Goal: Ask a question: Seek information or help from site administrators or community

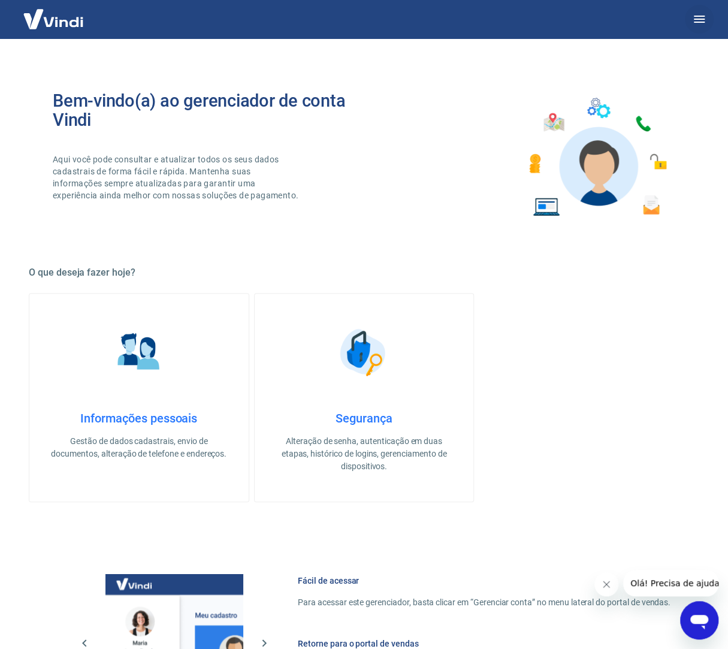
click at [691, 21] on button "button" at bounding box center [699, 19] width 29 height 29
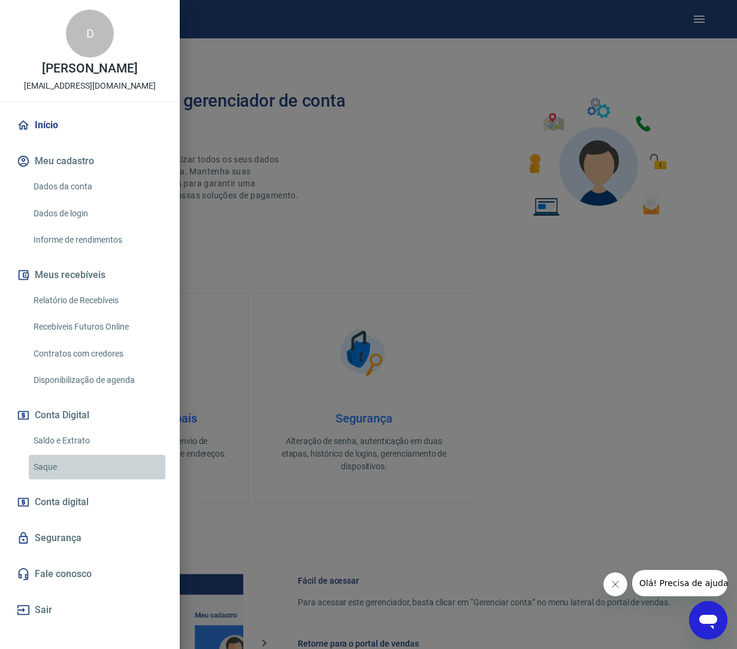
click at [84, 468] on link "Saque" at bounding box center [97, 467] width 137 height 25
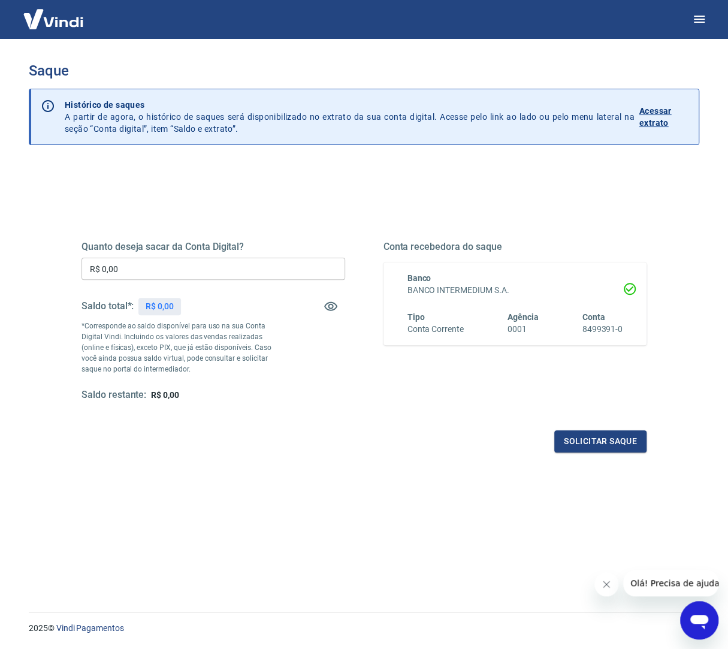
click at [225, 273] on input "R$ 0,00" at bounding box center [214, 269] width 264 height 22
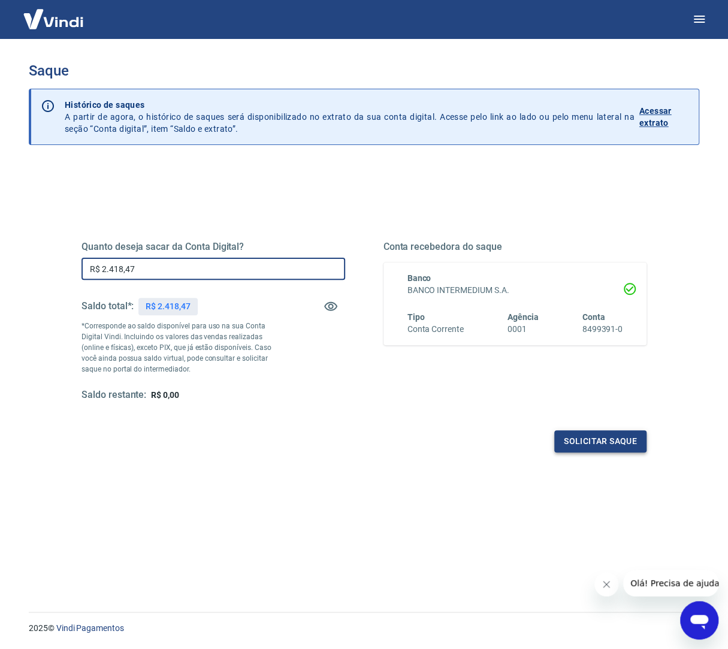
type input "R$ 2.418,47"
click at [607, 441] on button "Solicitar saque" at bounding box center [601, 441] width 92 height 22
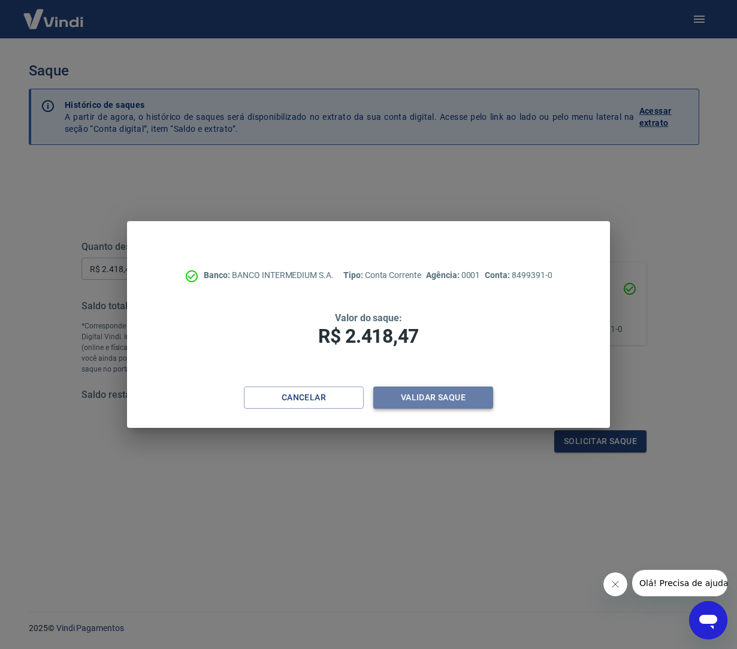
click at [423, 402] on button "Validar saque" at bounding box center [434, 398] width 120 height 22
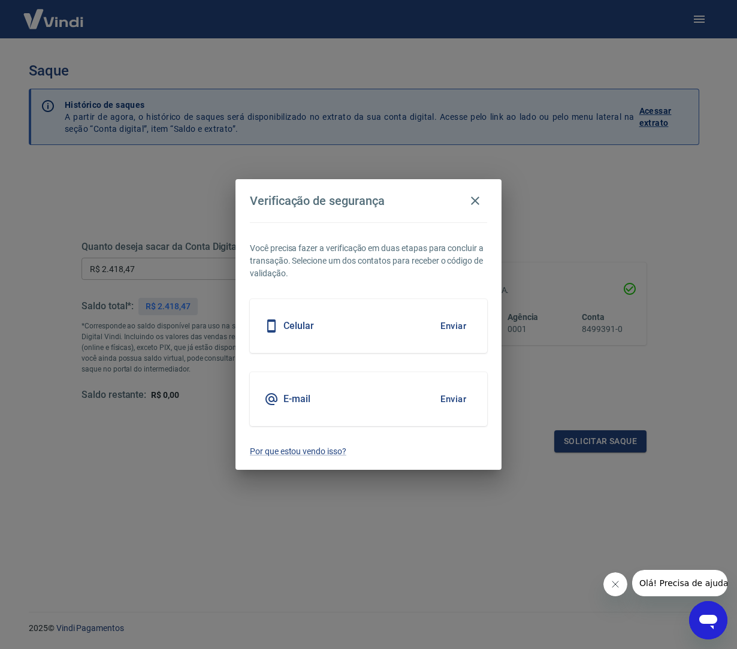
click at [439, 395] on button "Enviar" at bounding box center [453, 399] width 39 height 25
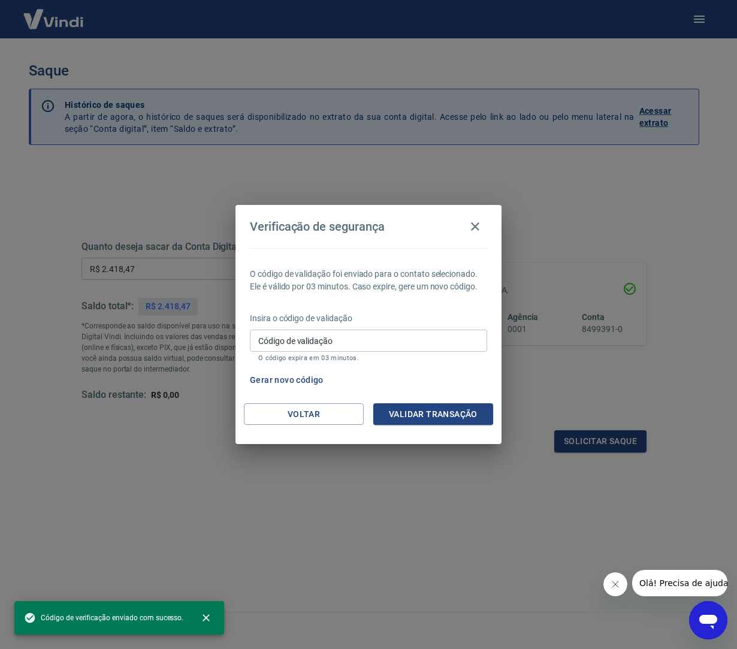
drag, startPoint x: 410, startPoint y: 341, endPoint x: 487, endPoint y: 291, distance: 91.6
click at [410, 341] on input "Código de validação" at bounding box center [368, 341] width 237 height 22
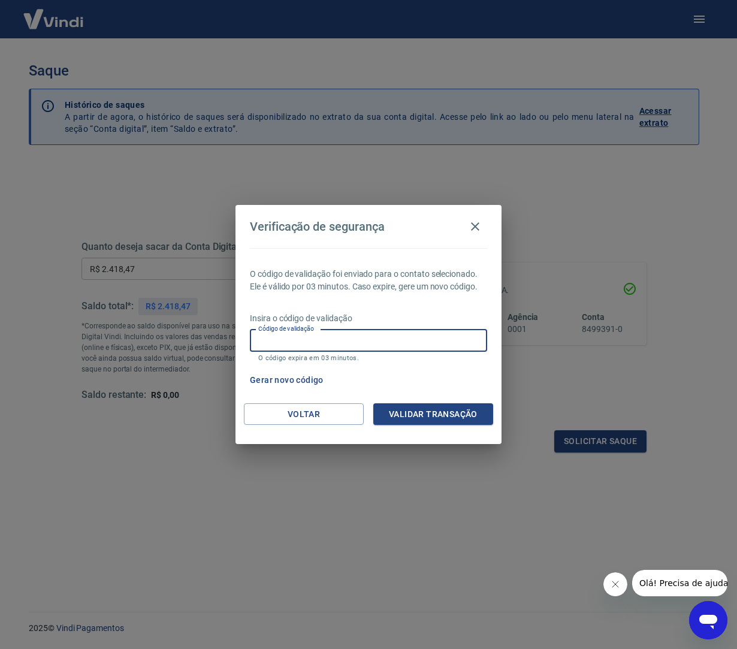
click at [408, 286] on p "O código de validação foi enviado para o contato selecionado. Ele é válido por …" at bounding box center [368, 280] width 237 height 25
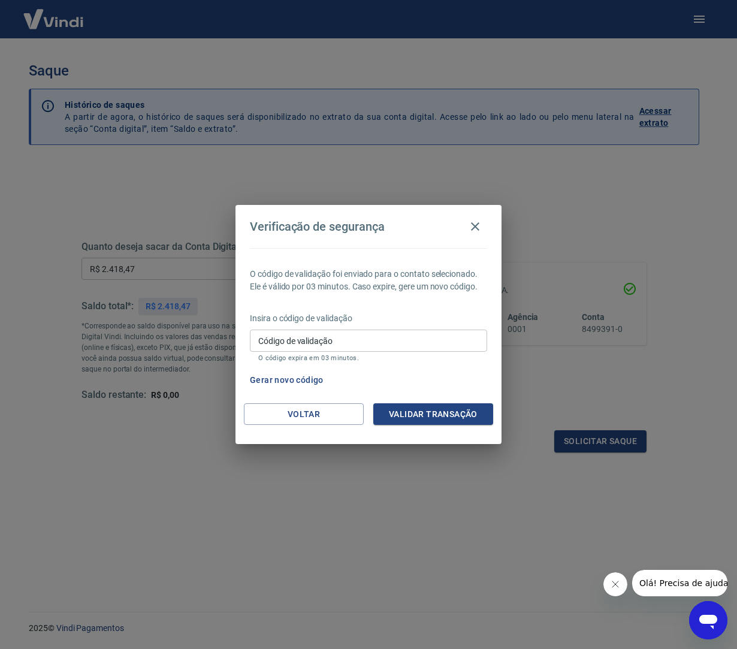
click at [392, 341] on input "Código de validação" at bounding box center [368, 341] width 237 height 22
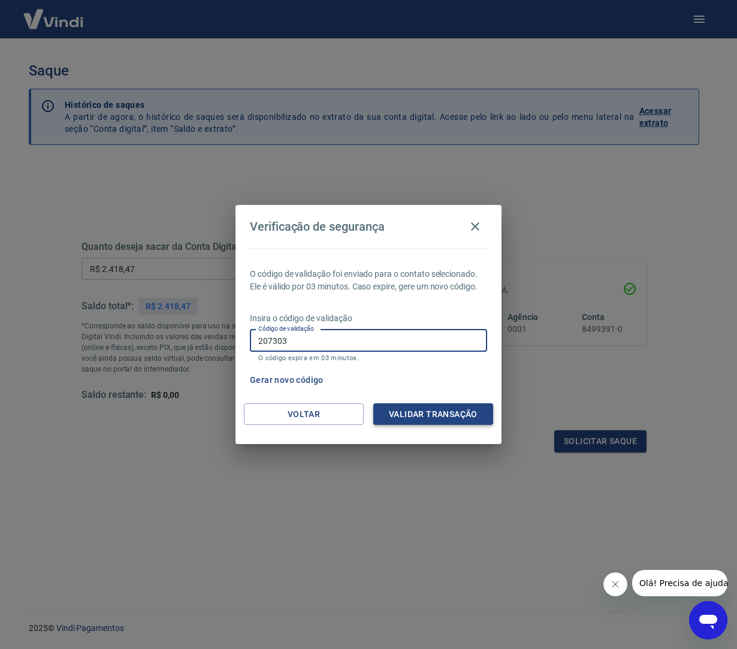
type input "207303"
click at [405, 408] on button "Validar transação" at bounding box center [434, 414] width 120 height 22
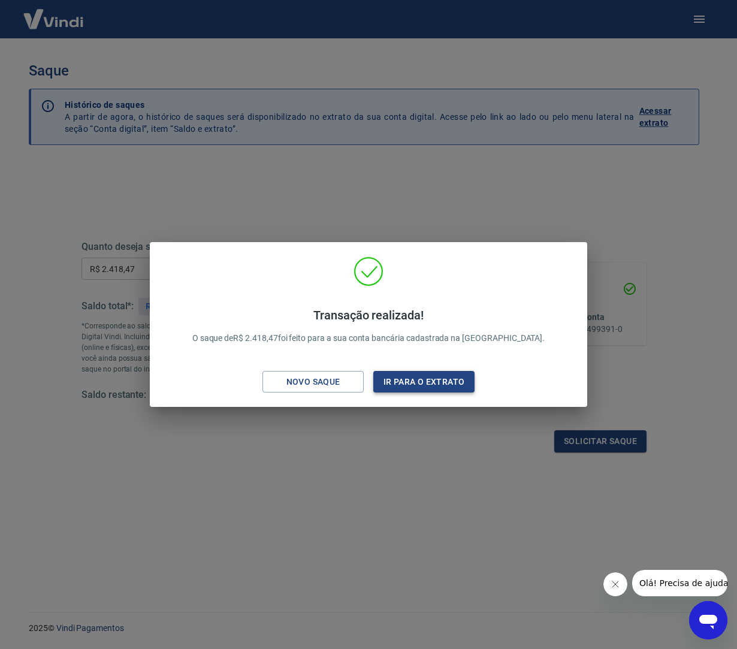
click at [426, 371] on button "Ir para o extrato" at bounding box center [424, 382] width 101 height 22
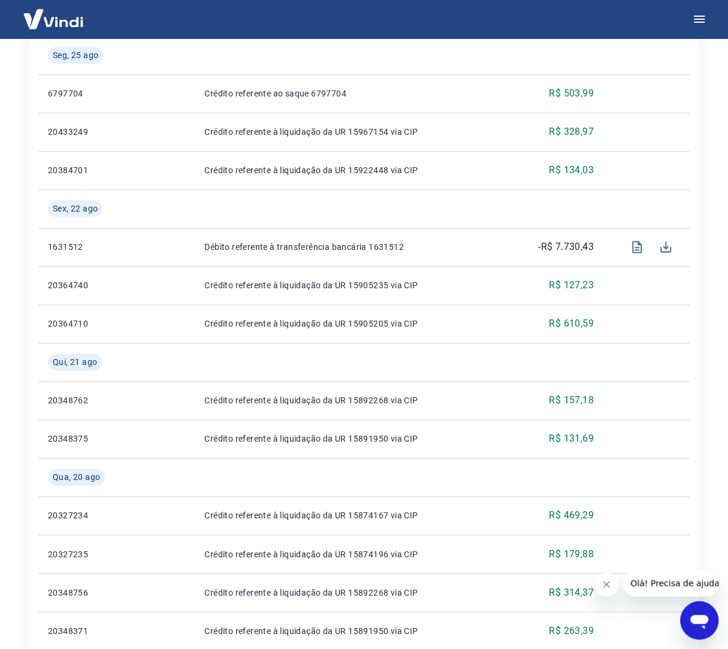
scroll to position [835, 0]
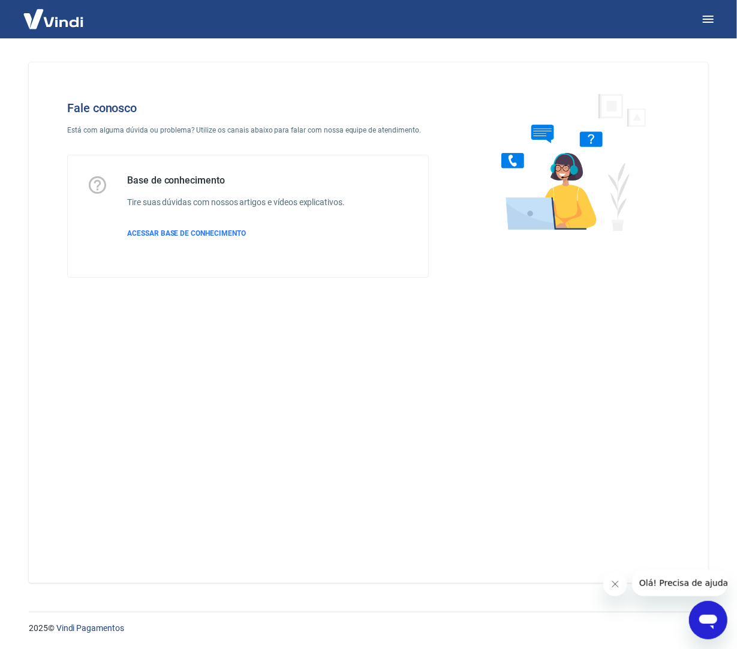
click at [53, 25] on img at bounding box center [53, 19] width 78 height 37
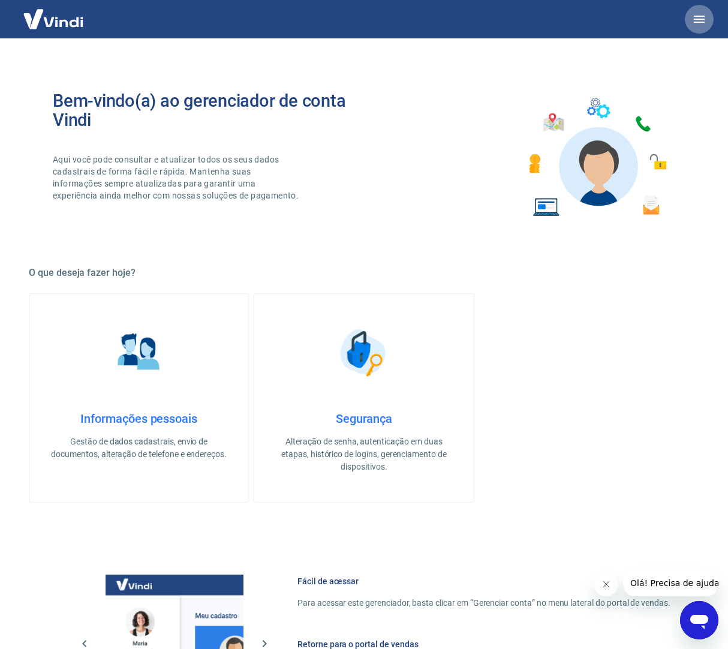
click at [700, 31] on button "button" at bounding box center [699, 19] width 29 height 29
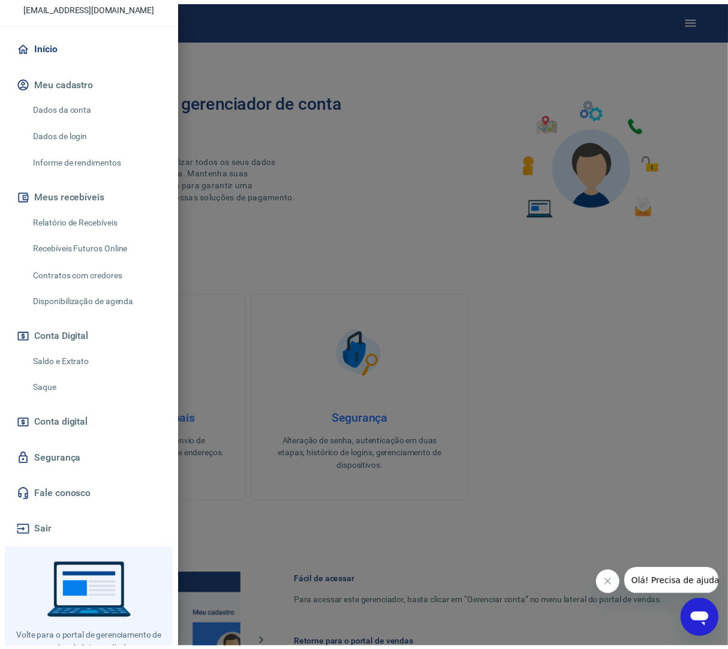
scroll to position [120, 0]
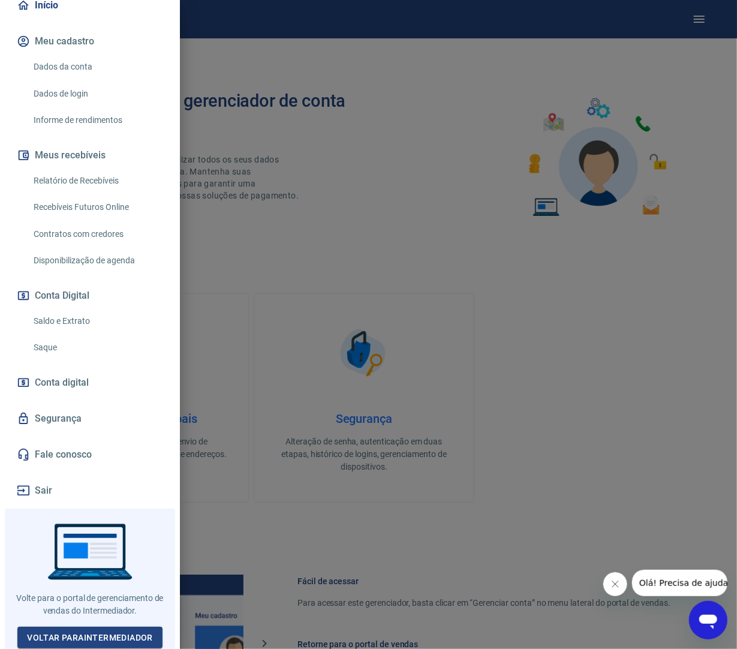
click at [68, 456] on link "Fale conosco" at bounding box center [89, 454] width 151 height 26
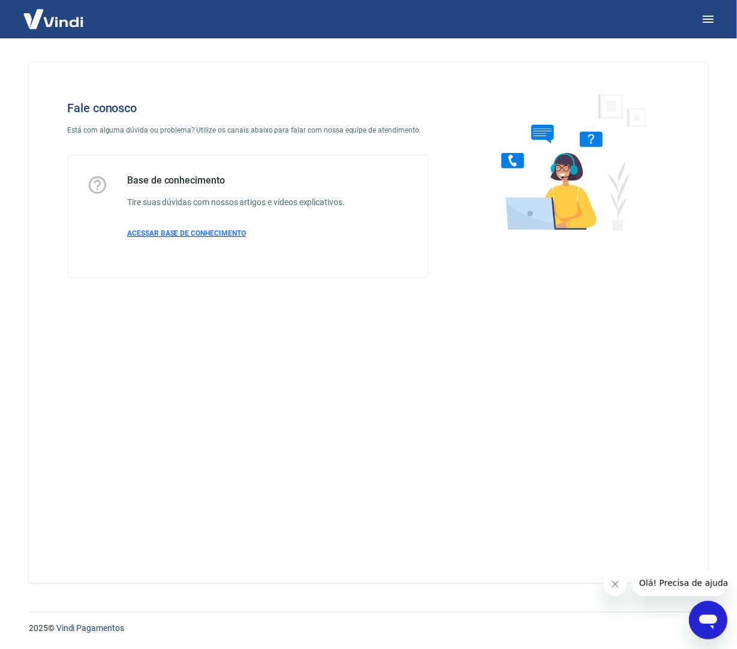
click at [182, 230] on span "ACESSAR BASE DE CONHECIMENTO" at bounding box center [186, 233] width 119 height 8
click at [85, 26] on img at bounding box center [53, 19] width 78 height 37
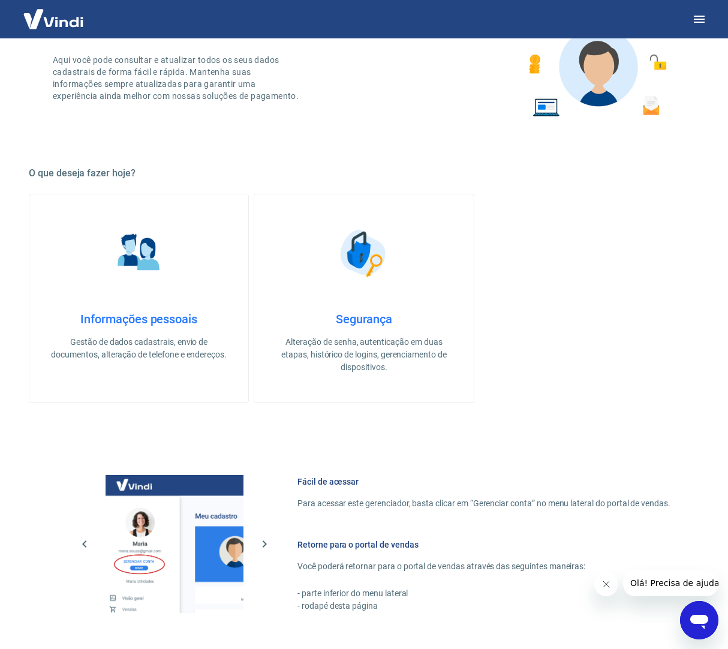
scroll to position [297, 0]
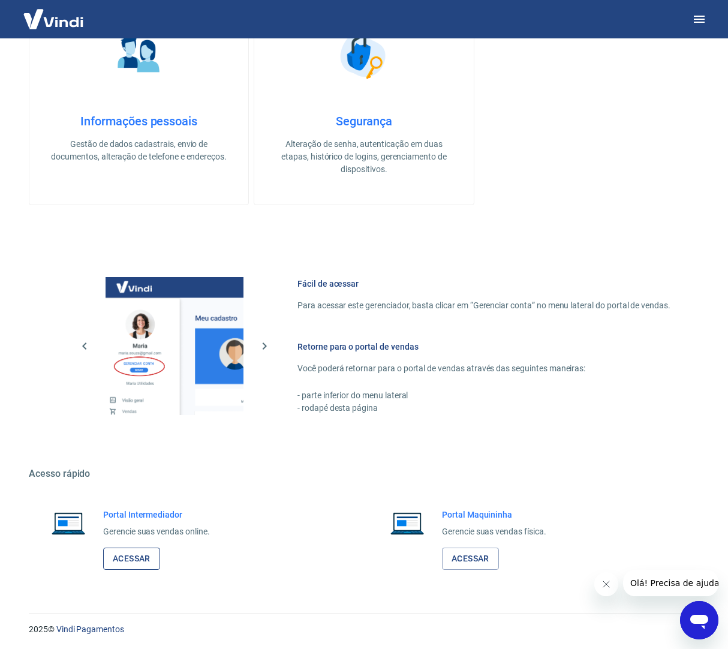
drag, startPoint x: 161, startPoint y: 555, endPoint x: 135, endPoint y: 562, distance: 26.9
click at [161, 555] on div "Portal Intermediador Gerencie suas vendas online. Acessar" at bounding box center [156, 538] width 107 height 61
click at [135, 562] on link "Acessar" at bounding box center [131, 558] width 57 height 22
click at [691, 14] on button "button" at bounding box center [699, 19] width 29 height 29
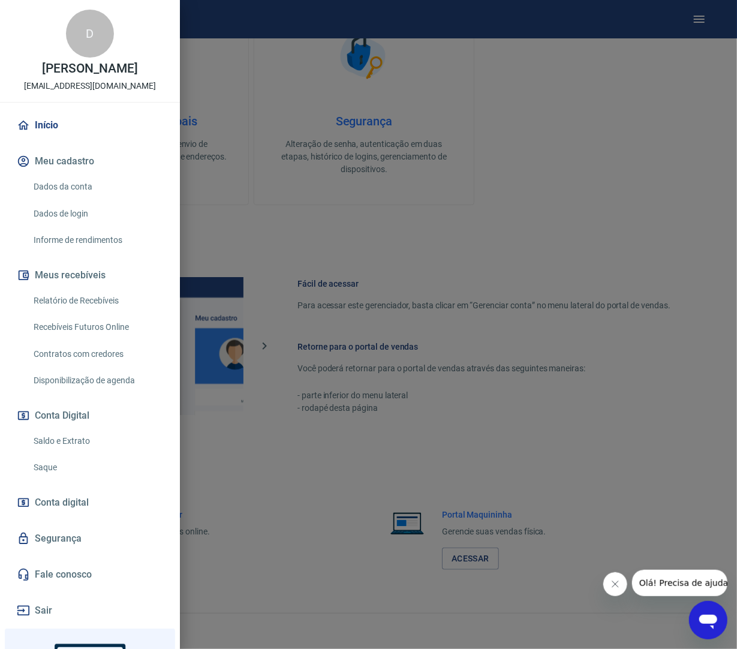
click at [677, 609] on div at bounding box center [368, 324] width 737 height 649
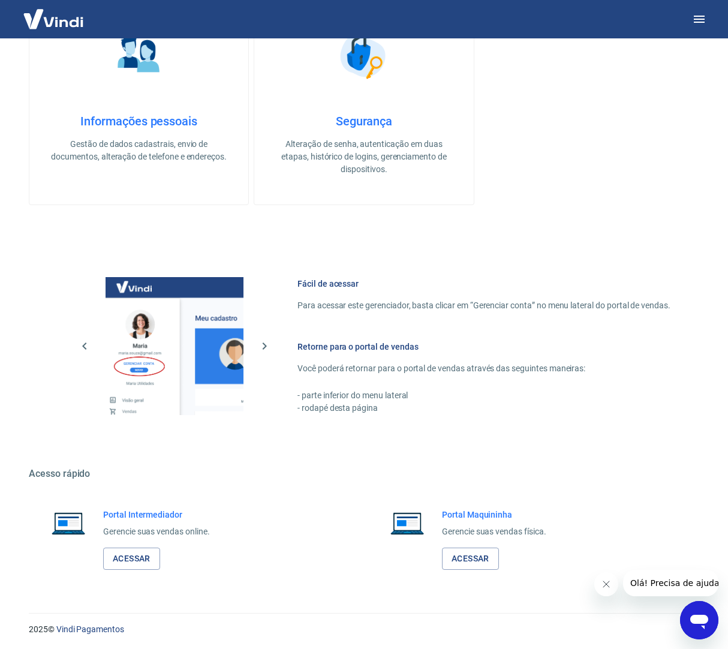
click at [709, 610] on icon "Open messaging window" at bounding box center [699, 620] width 22 height 22
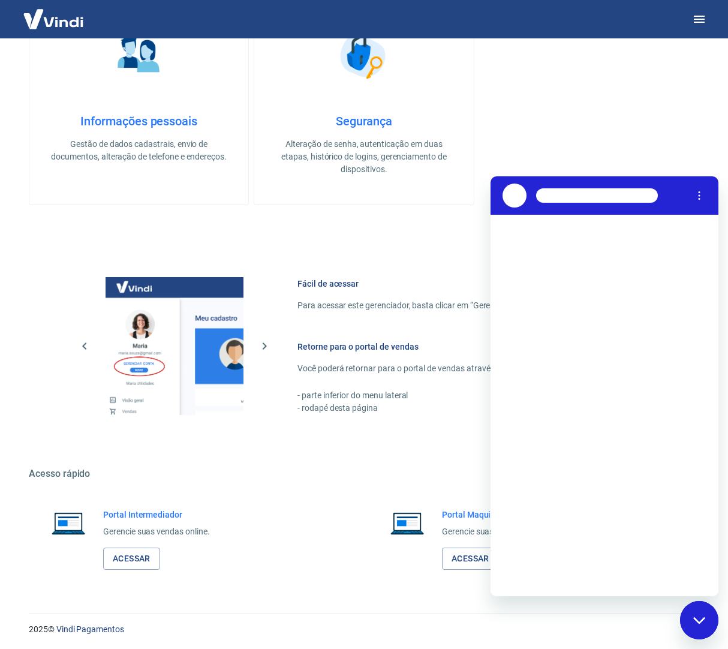
scroll to position [0, 0]
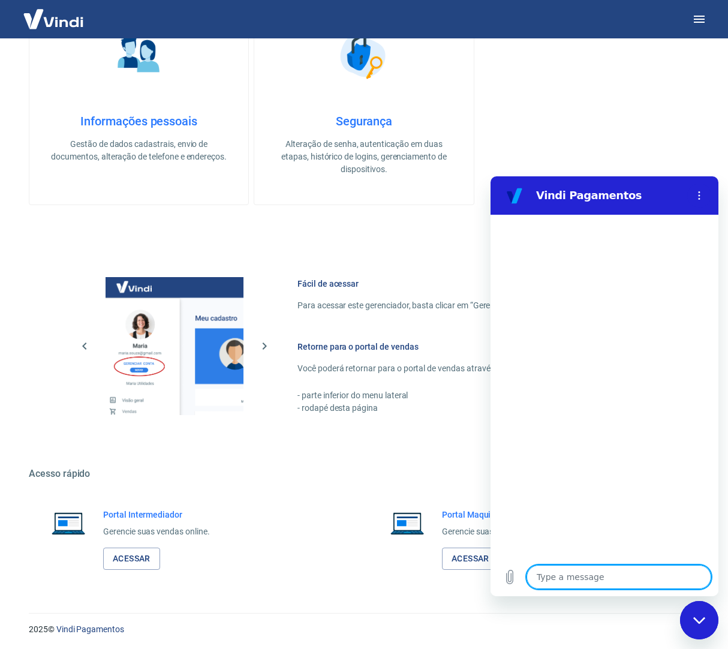
type textarea "B"
type textarea "x"
type textarea "Bo"
type textarea "x"
type textarea "B"
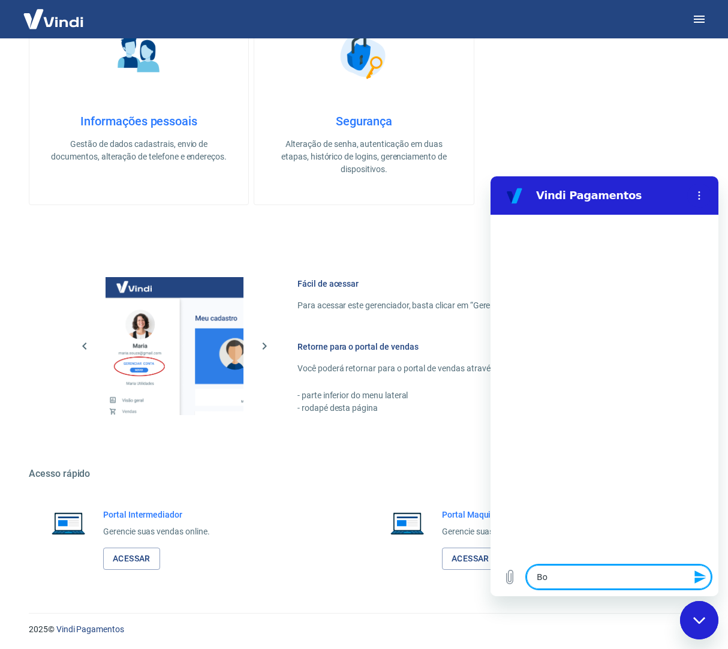
type textarea "x"
type textarea "B"
type textarea "x"
type textarea "Bo"
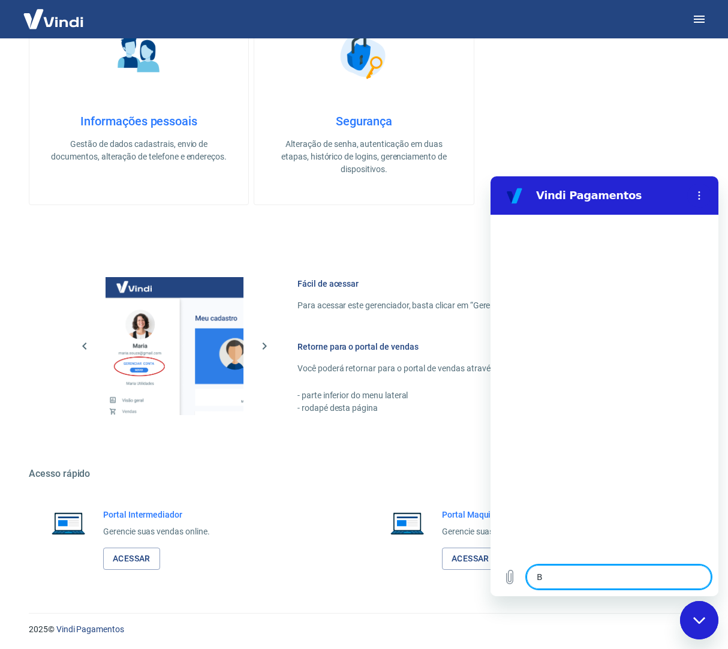
type textarea "x"
type textarea "Boa"
type textarea "x"
type textarea "Boa"
type textarea "x"
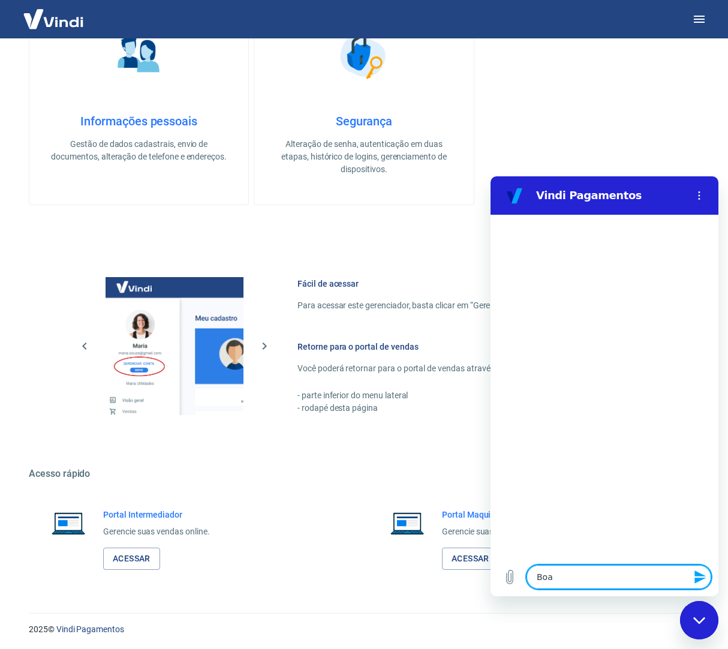
type textarea "Boa o"
type textarea "x"
type textarea "Boa op"
type textarea "x"
type textarea "Boa o"
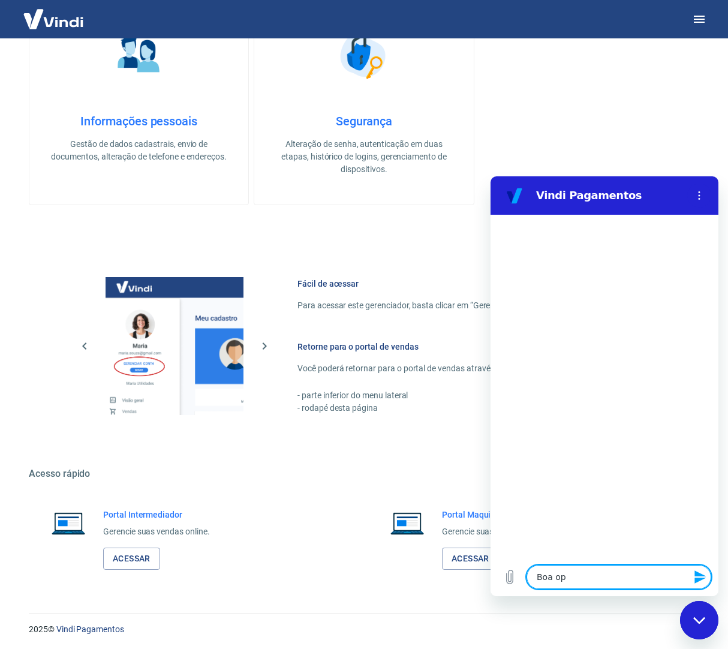
type textarea "x"
type textarea "Boa"
type textarea "x"
type textarea "Boa n"
type textarea "x"
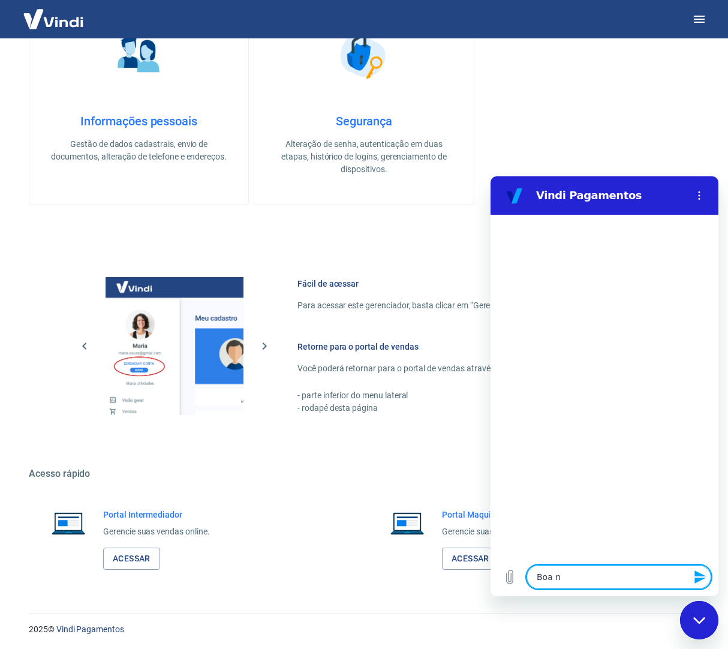
type textarea "Boa no"
type textarea "x"
type textarea "Boa noi"
type textarea "x"
type textarea "Boa noit"
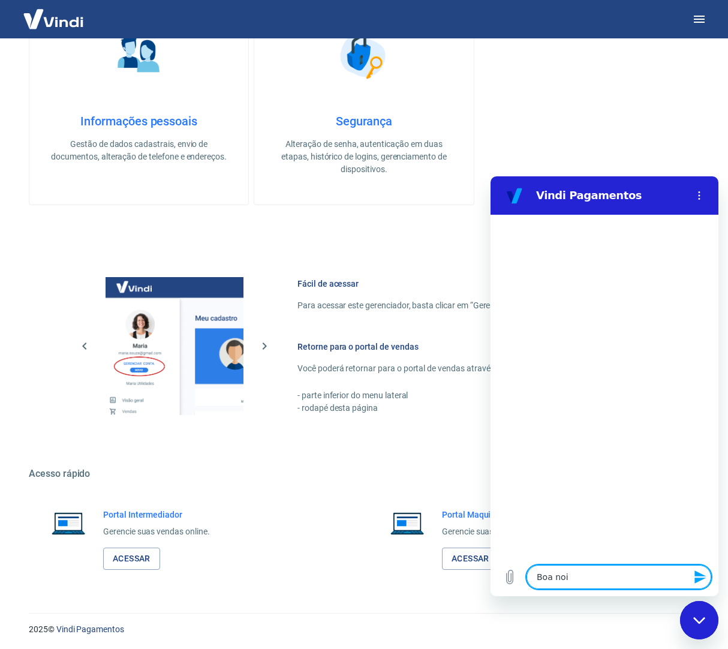
type textarea "x"
type textarea "Boa noite"
type textarea "x"
type textarea "P"
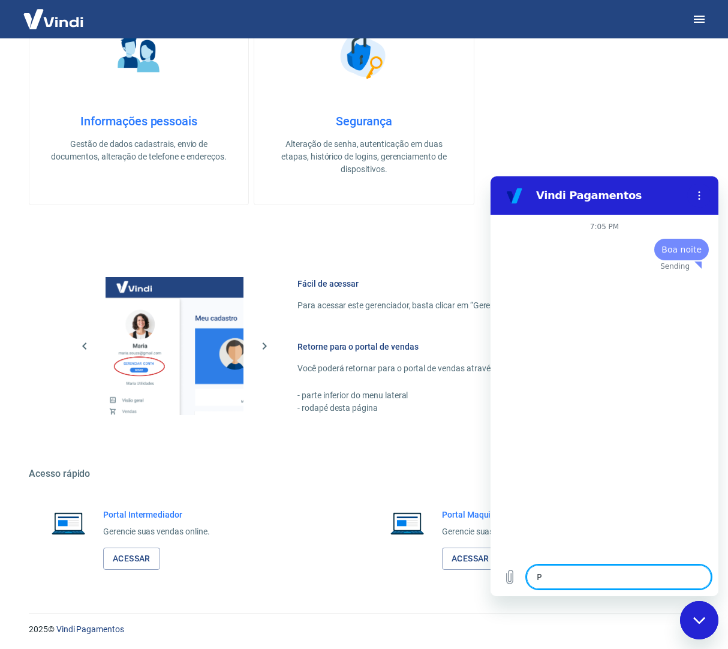
type textarea "x"
type textarea "PR"
type textarea "x"
type textarea "PRe"
type textarea "x"
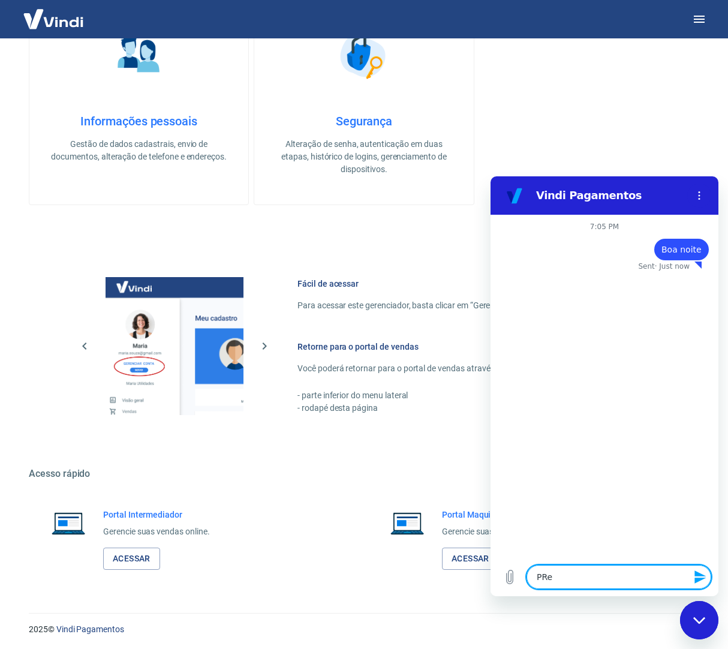
type textarea "PRec"
type textarea "x"
type textarea "PReci"
type textarea "x"
type textarea "PRecis"
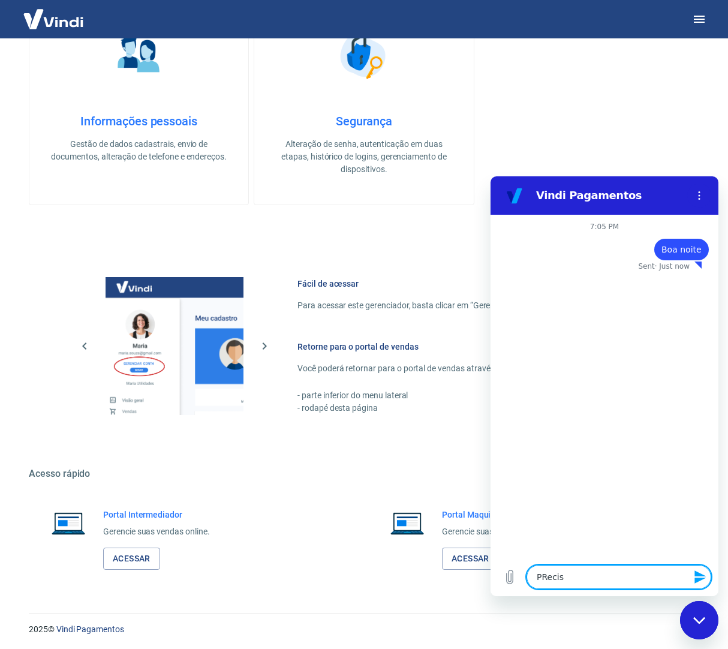
type textarea "x"
type textarea "PReciso"
type textarea "x"
type textarea "PRecis"
type textarea "x"
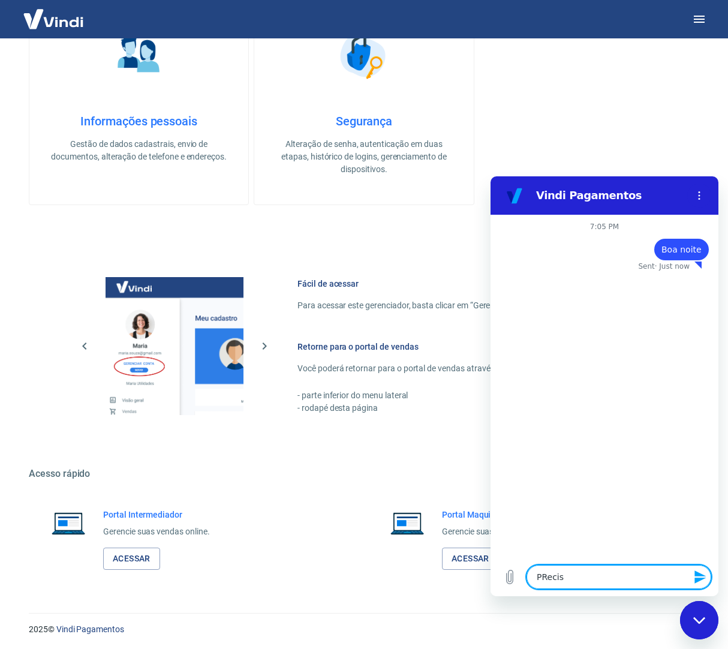
type textarea "PReci"
type textarea "x"
type textarea "PRec"
type textarea "x"
type textarea "PRe"
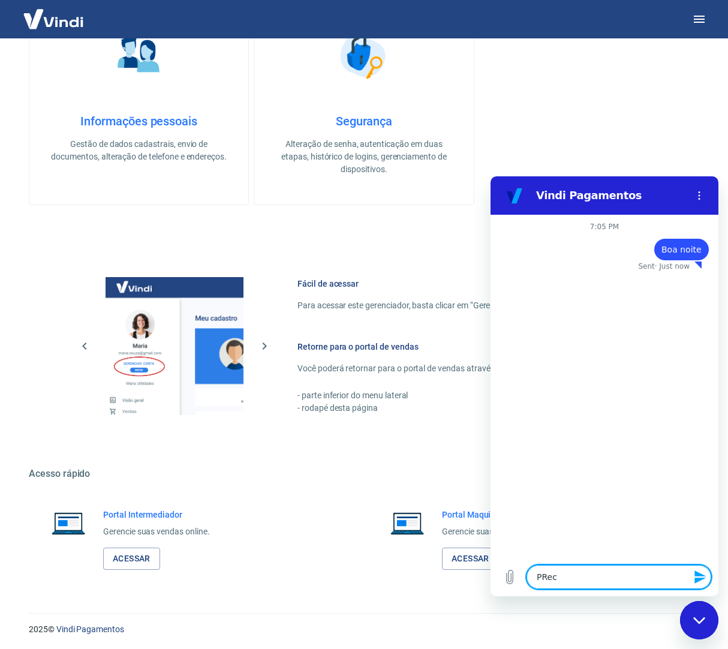
type textarea "x"
type textarea "PR"
type textarea "x"
type textarea "P"
type textarea "x"
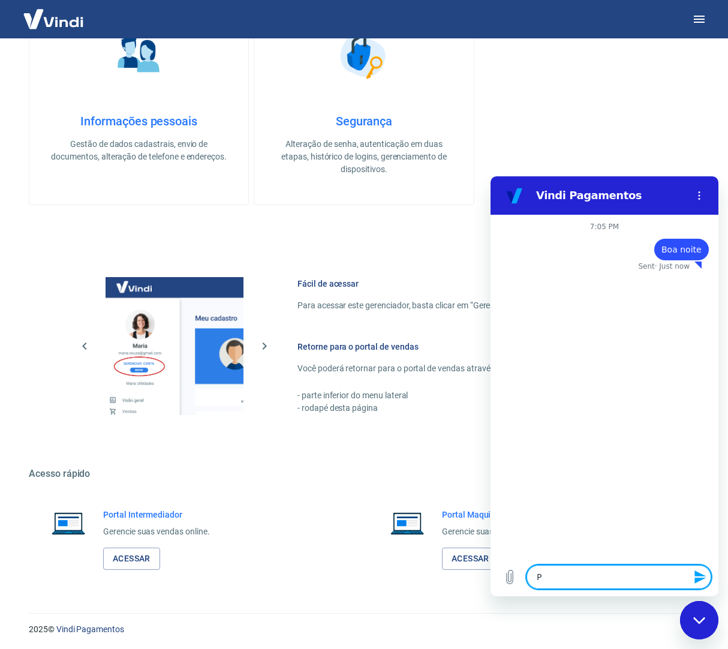
type textarea "Pr"
type textarea "x"
type textarea "Pre"
type textarea "x"
type textarea "Prec"
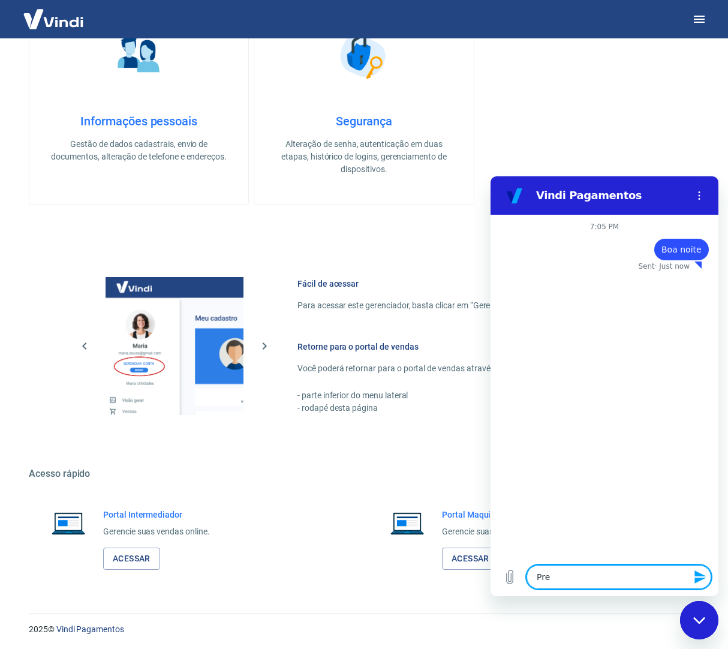
type textarea "x"
type textarea "Preci"
type textarea "x"
type textarea "Precis"
type textarea "x"
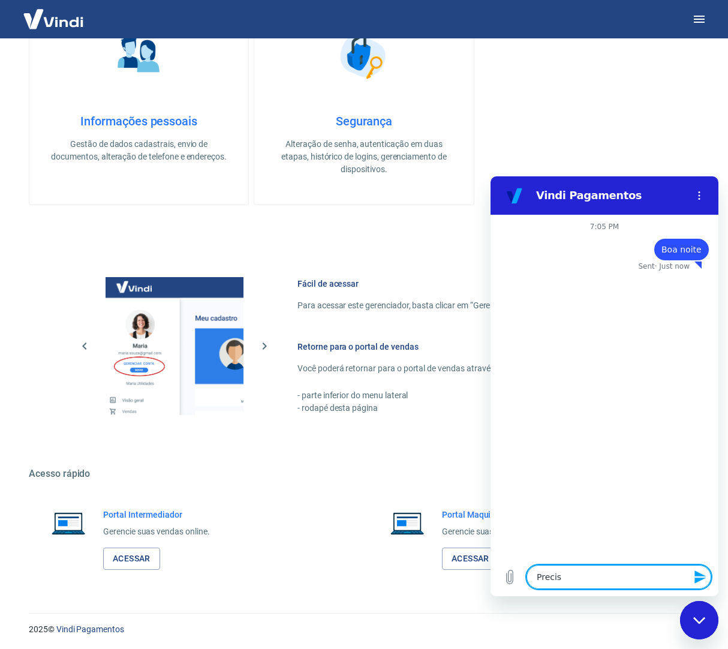
type textarea "Preciso"
type textarea "x"
type textarea "Preciso"
type textarea "x"
type textarea "Preciso d"
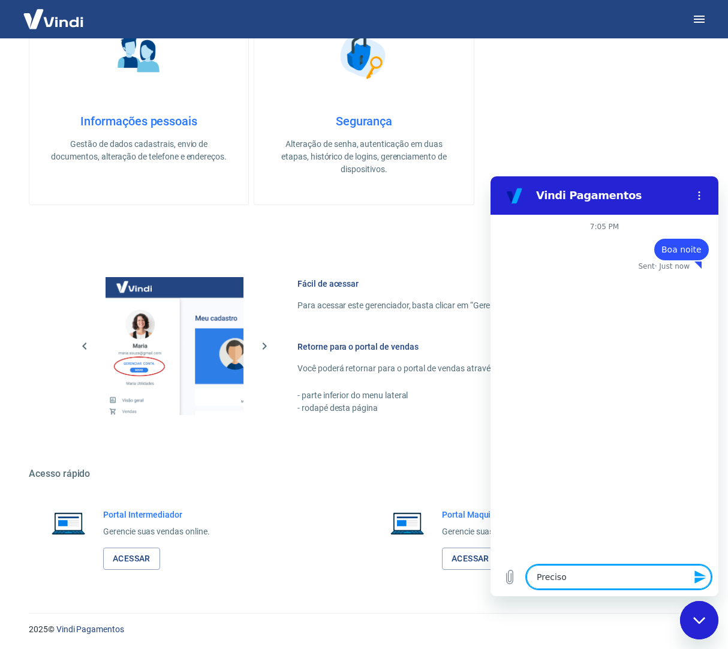
type textarea "x"
type textarea "Preciso de"
type textarea "x"
type textarea "Preciso de"
type textarea "x"
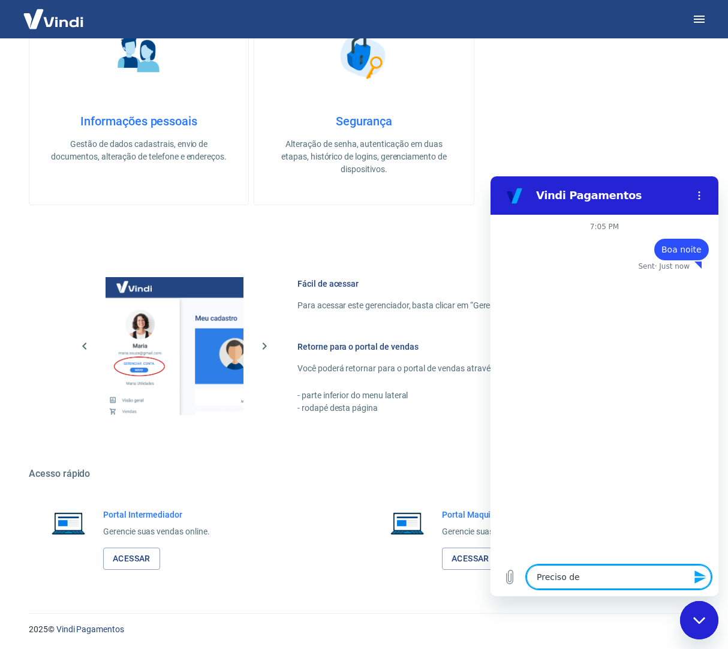
type textarea "Preciso de a"
type textarea "x"
type textarea "Preciso de aj"
type textarea "x"
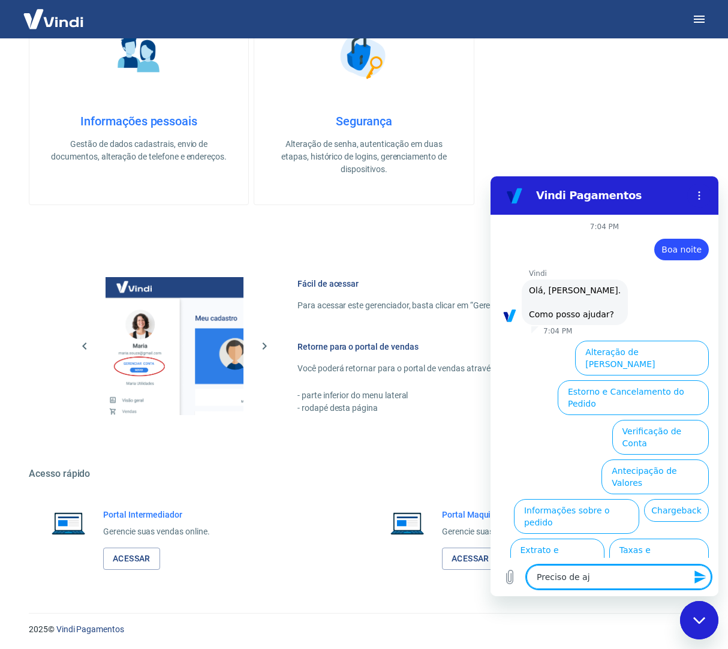
type textarea "Preciso de aju"
type textarea "x"
type textarea "Preciso de ajud"
type textarea "x"
type textarea "Preciso de ajuda"
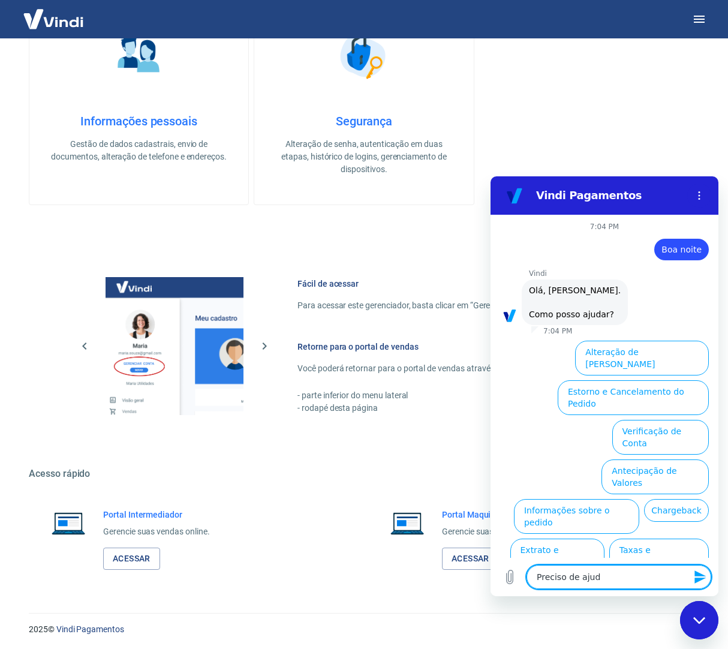
type textarea "x"
type textarea "Preciso de ajud"
type textarea "x"
type textarea "Preciso de aju"
type textarea "x"
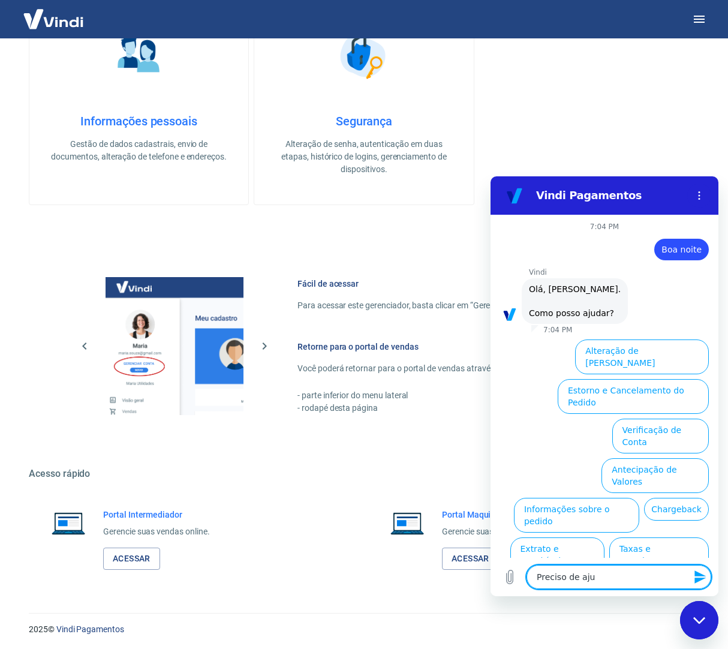
type textarea "Preciso de aj"
type textarea "x"
type textarea "Preciso de a"
type textarea "x"
type textarea "Preciso de"
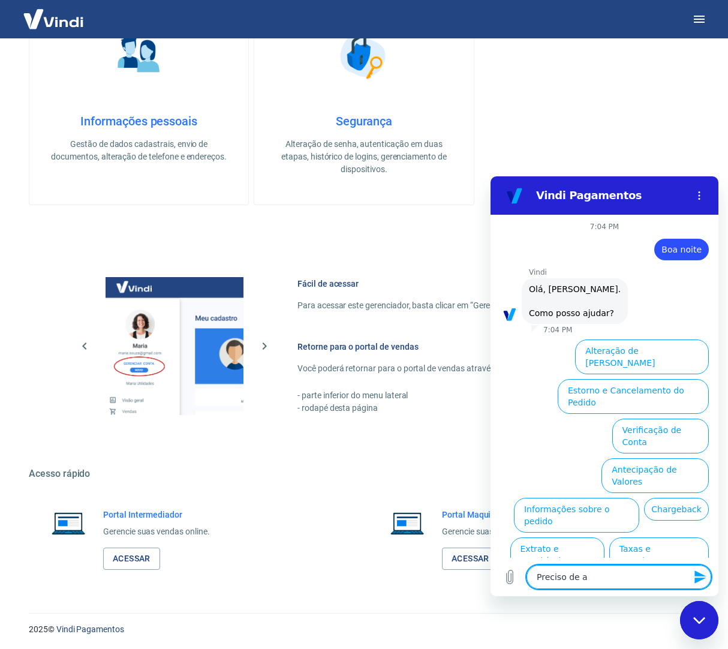
type textarea "x"
type textarea "Preciso de"
type textarea "x"
type textarea "Preciso d"
type textarea "x"
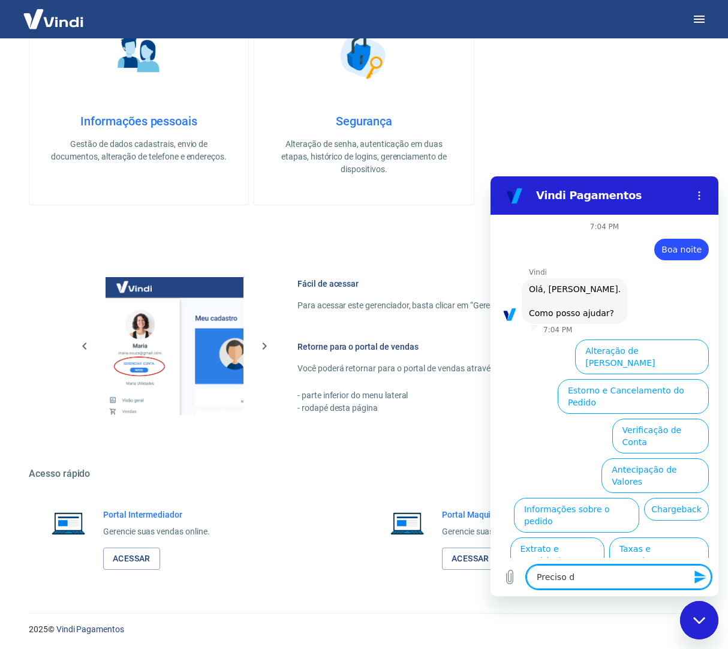
type textarea "Preciso"
type textarea "x"
type textarea "Preciso"
type textarea "x"
type textarea "Precis"
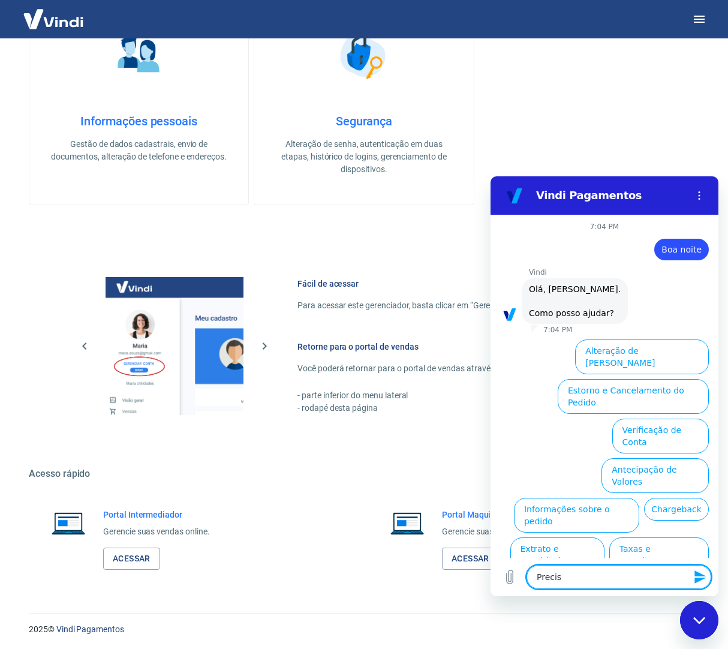
type textarea "x"
type textarea "Prec"
type textarea "x"
type textarea "Pre"
type textarea "x"
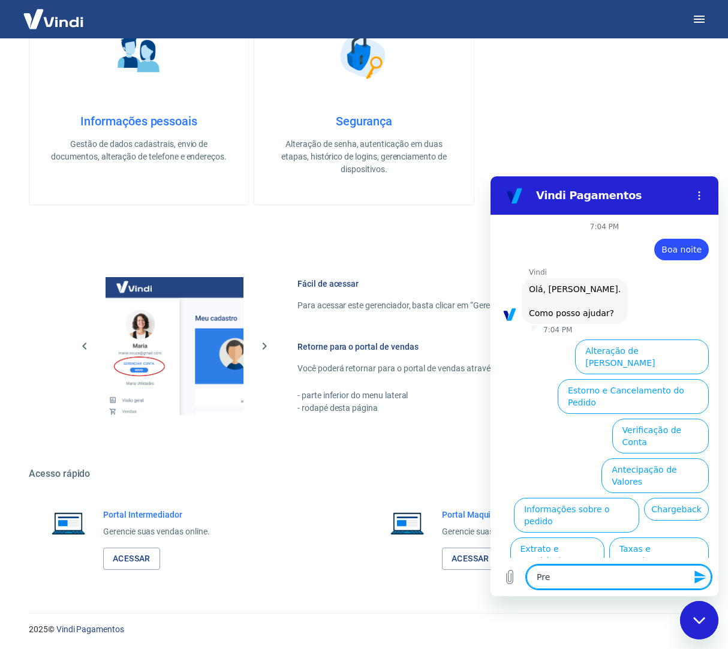
type textarea "Pr"
type textarea "x"
type textarea "P"
type textarea "x"
click at [677, 537] on button "Taxas e Parcelamento" at bounding box center [659, 554] width 100 height 35
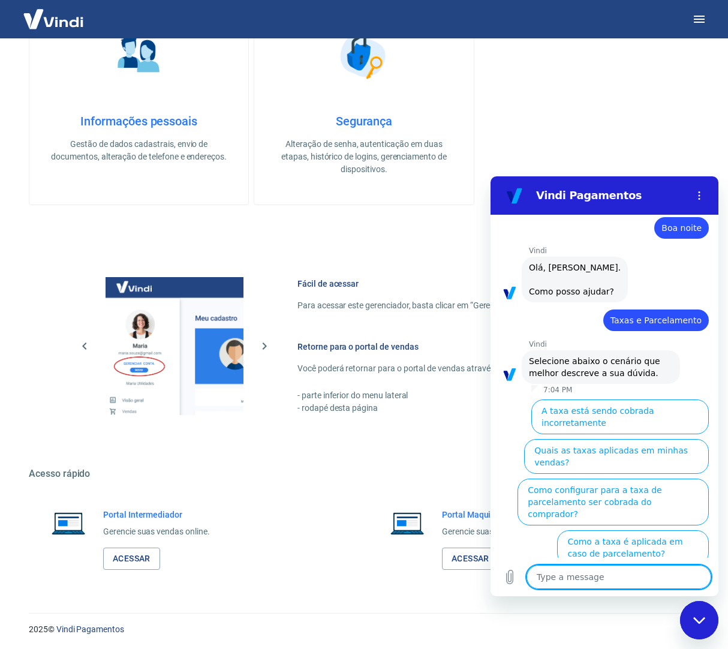
scroll to position [20, 0]
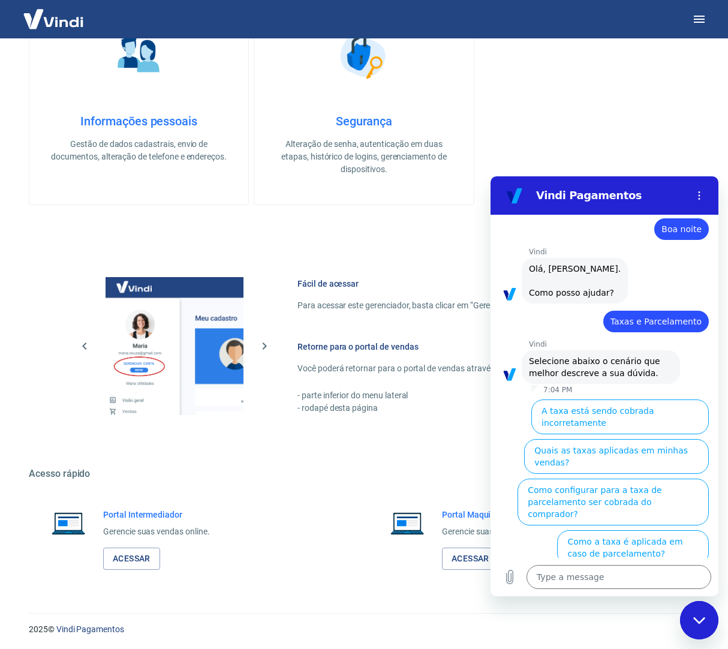
click at [589, 109] on div "Informações pessoais Gestão de dados cadastrais, envio de documentos, alteração…" at bounding box center [364, 100] width 670 height 209
click at [639, 415] on button "A taxa está sendo cobrada incorretamente" at bounding box center [619, 416] width 177 height 35
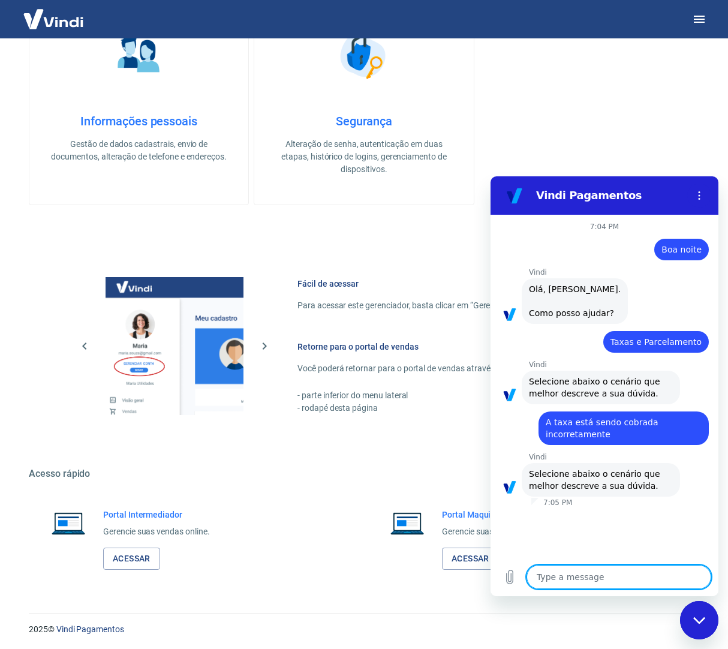
scroll to position [7, 0]
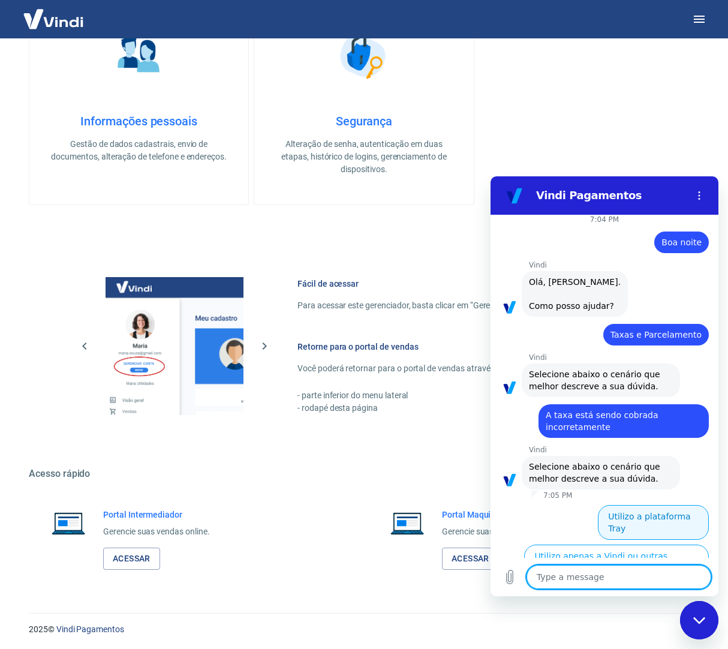
click at [650, 519] on button "Utilizo a plataforma Tray" at bounding box center [653, 522] width 111 height 35
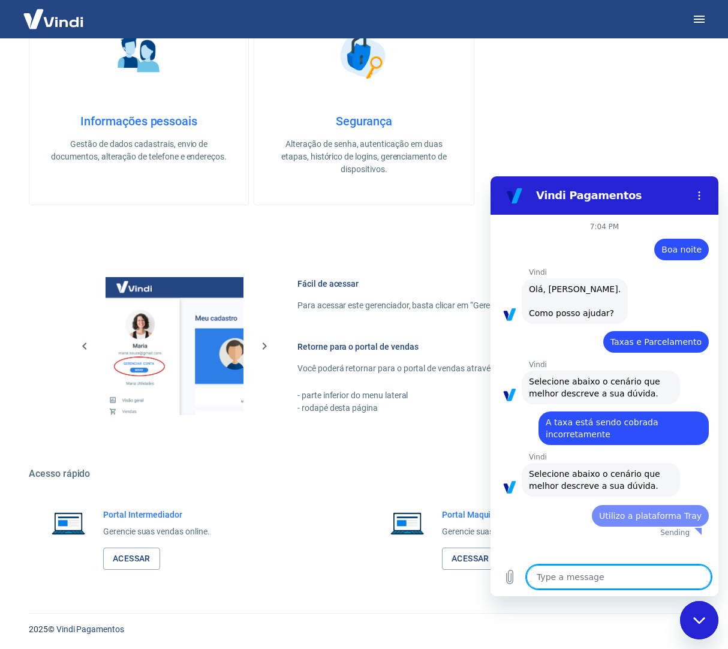
scroll to position [0, 0]
click at [624, 574] on textarea at bounding box center [618, 577] width 185 height 24
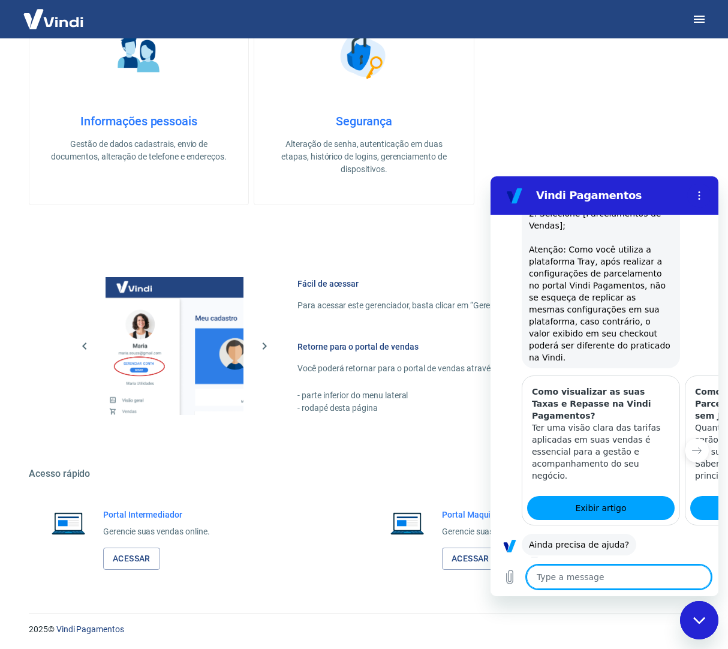
scroll to position [787, 0]
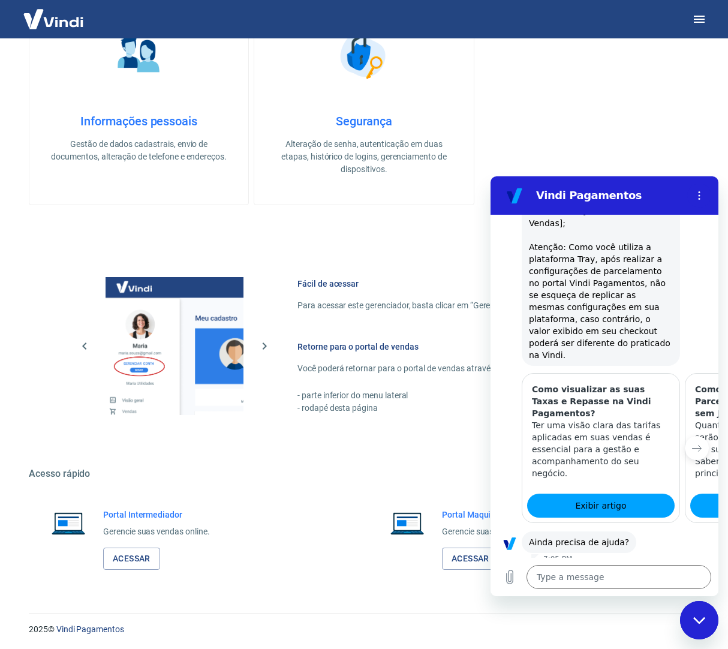
click at [646, 568] on button "Sim" at bounding box center [650, 579] width 35 height 23
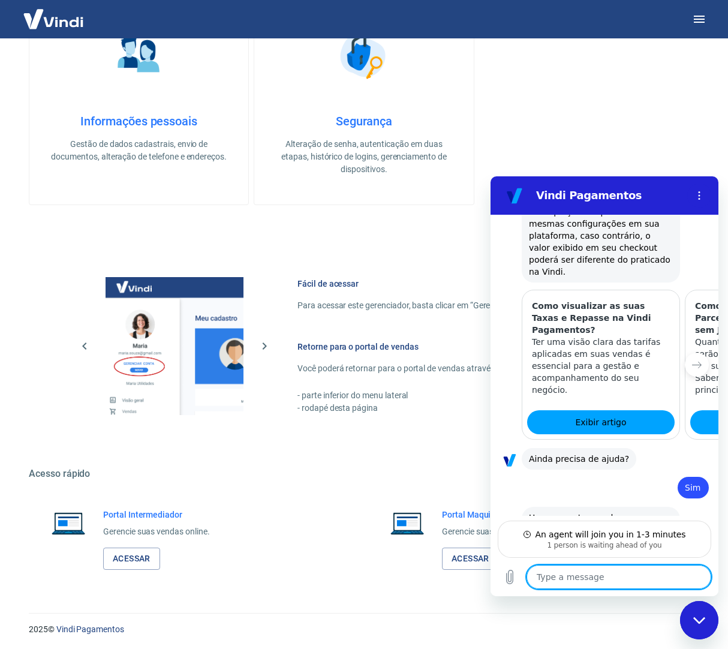
scroll to position [872, 0]
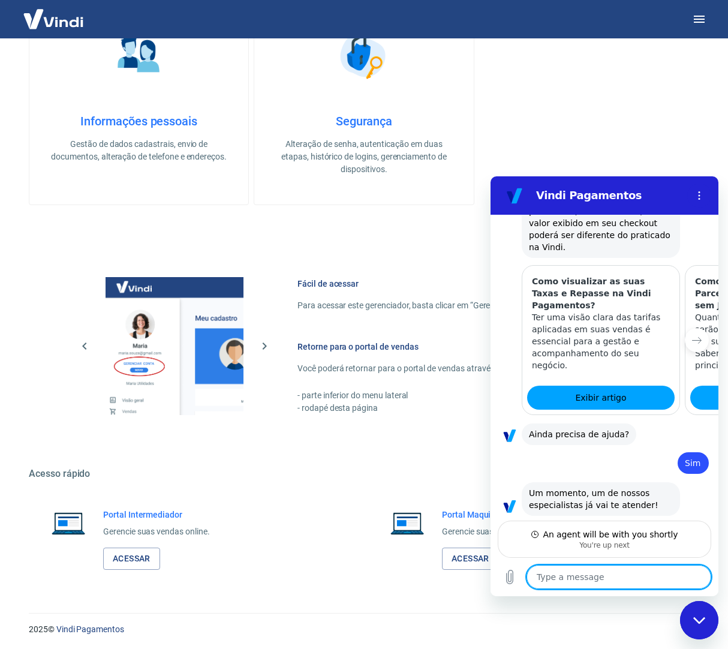
type textarea "x"
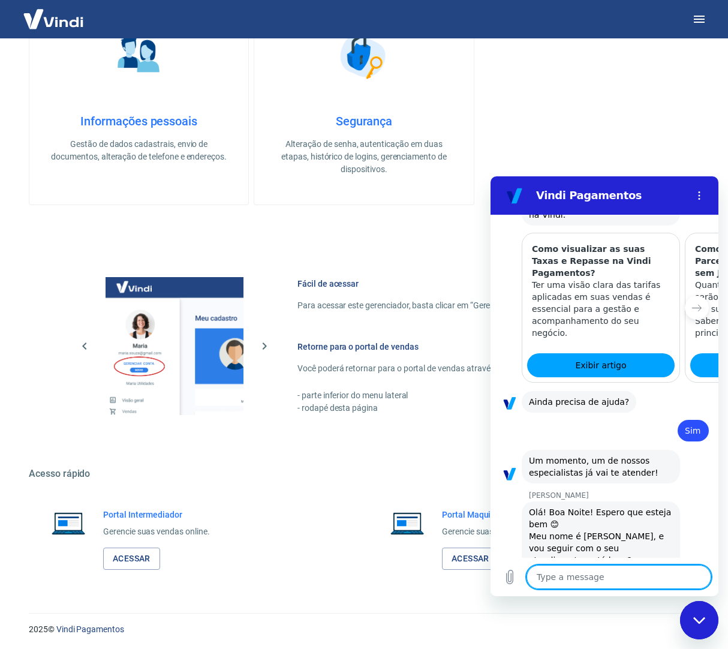
scroll to position [929, 0]
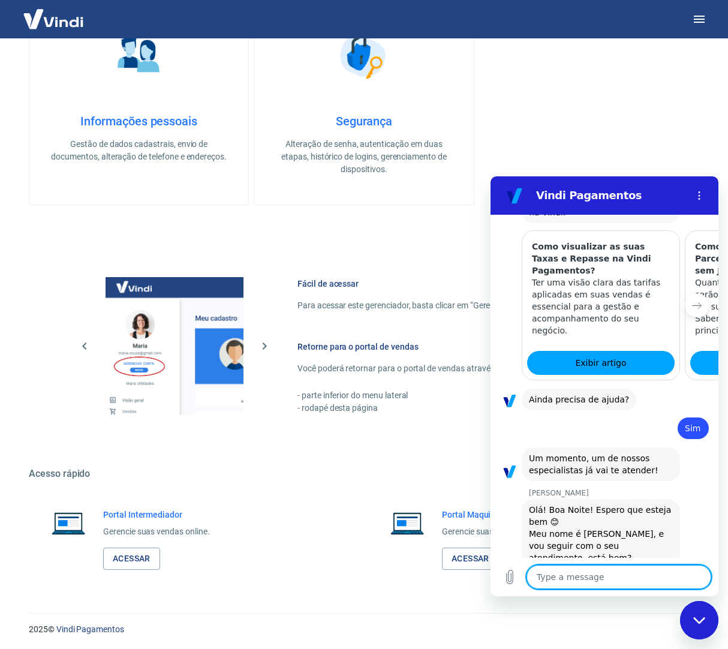
type textarea "D"
type textarea "x"
type textarea "Da"
type textarea "x"
type textarea "[PERSON_NAME]"
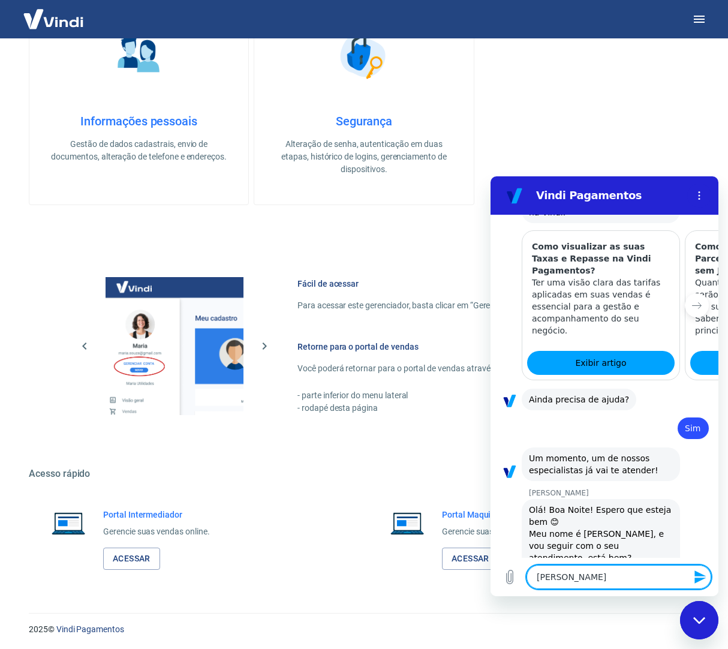
type textarea "x"
type textarea "[PERSON_NAME]"
type textarea "x"
type textarea "Danie"
type textarea "x"
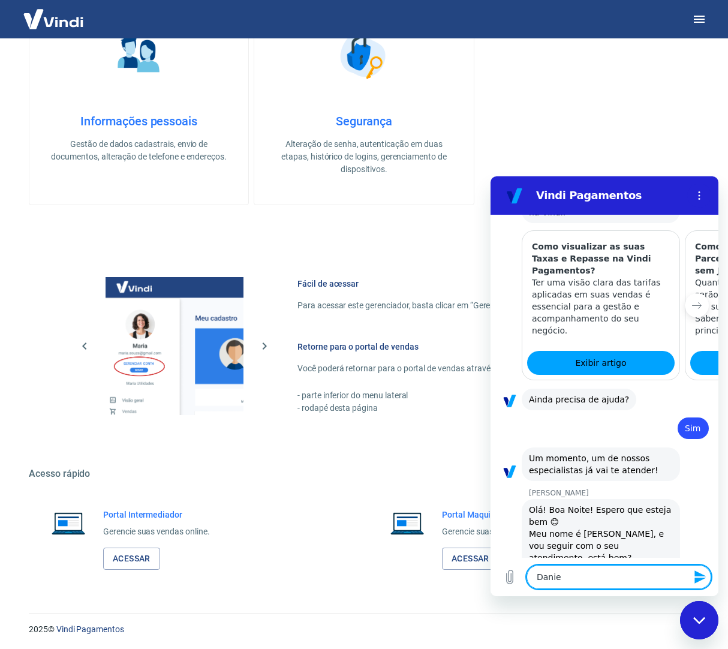
type textarea "[PERSON_NAME]"
type textarea "x"
type textarea "[PERSON_NAME]"
type textarea "x"
type textarea "[PERSON_NAME]"
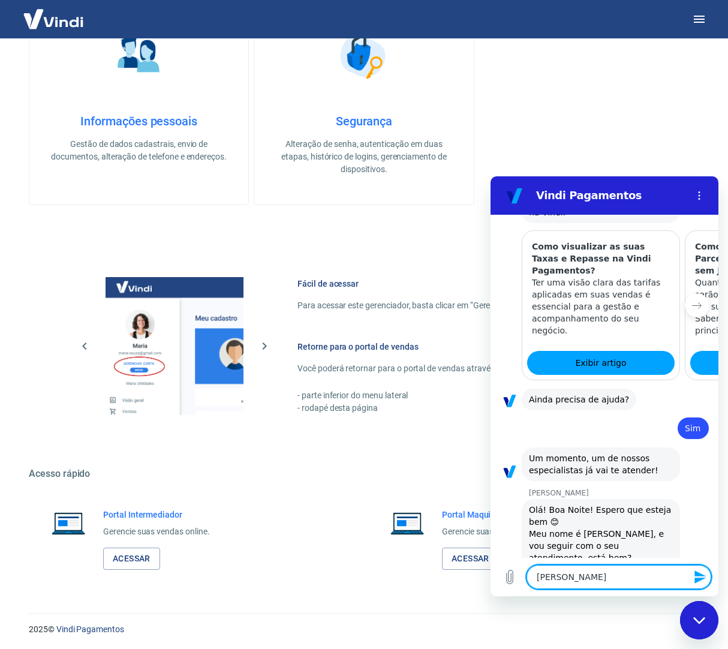
type textarea "x"
type textarea "[PERSON_NAME]"
type textarea "x"
type textarea "[PERSON_NAME]"
type textarea "x"
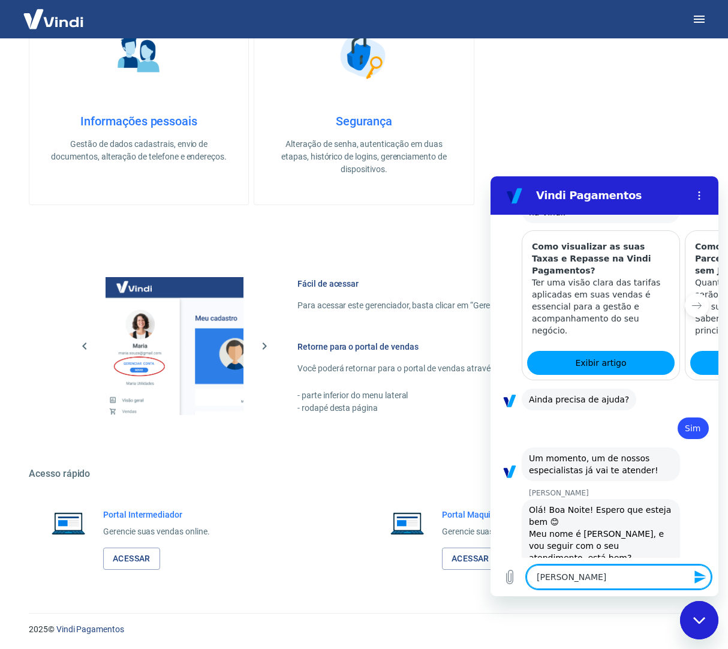
type textarea "[PERSON_NAME]"
type textarea "x"
type textarea "[PERSON_NAME]"
type textarea "x"
type textarea "[PERSON_NAME]"
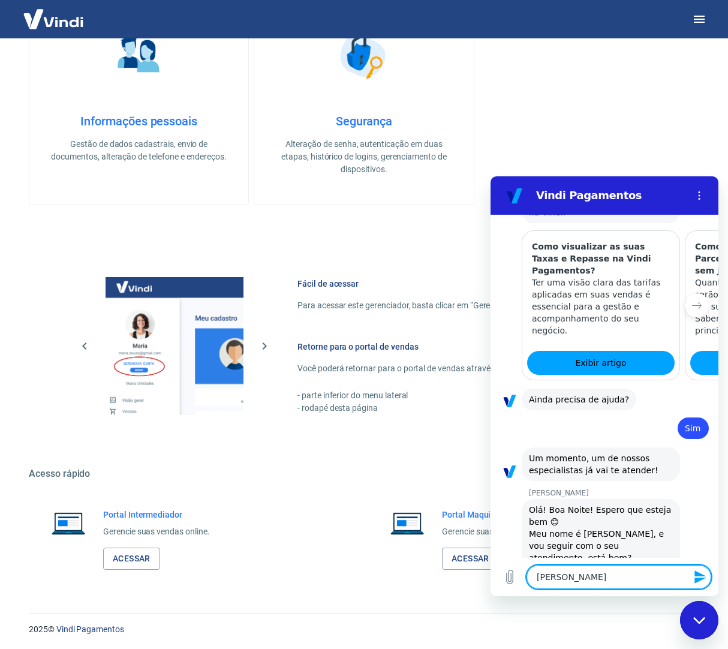
type textarea "x"
type textarea "[PERSON_NAME]"
type textarea "x"
type textarea "[PERSON_NAME]"
type textarea "x"
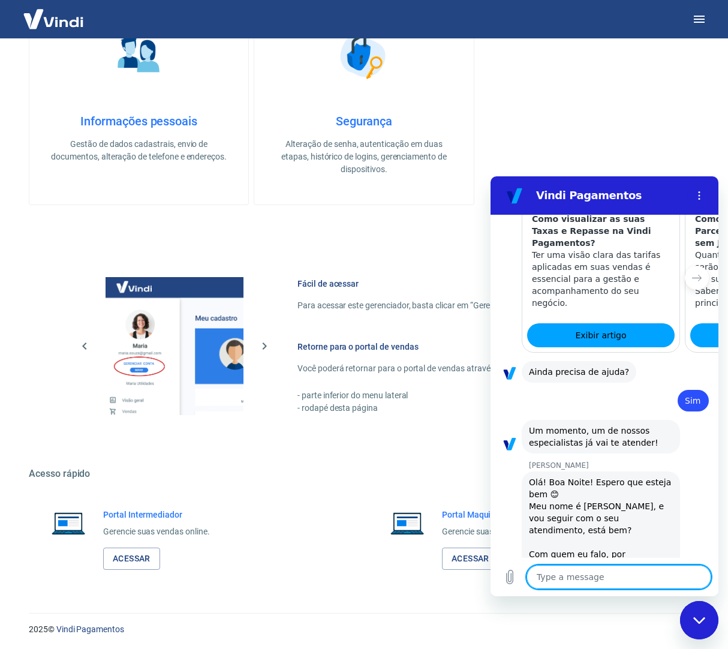
type textarea "x"
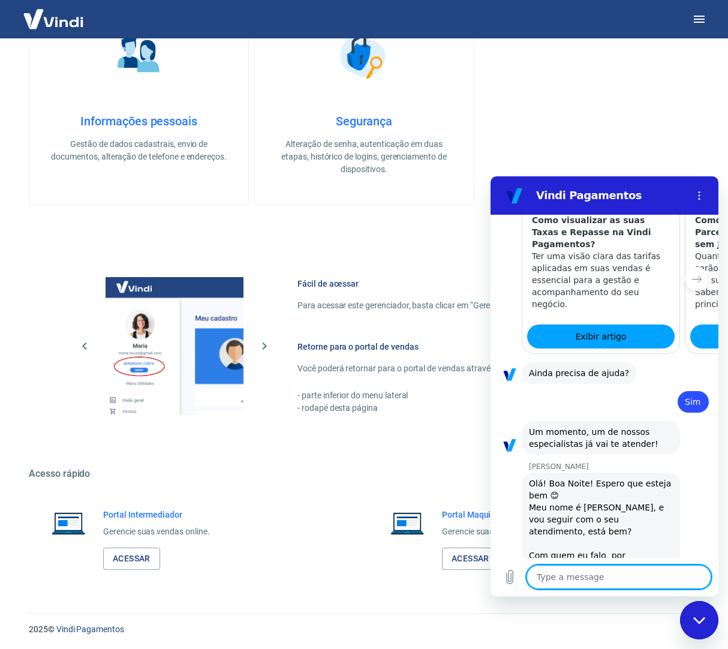
scroll to position [958, 0]
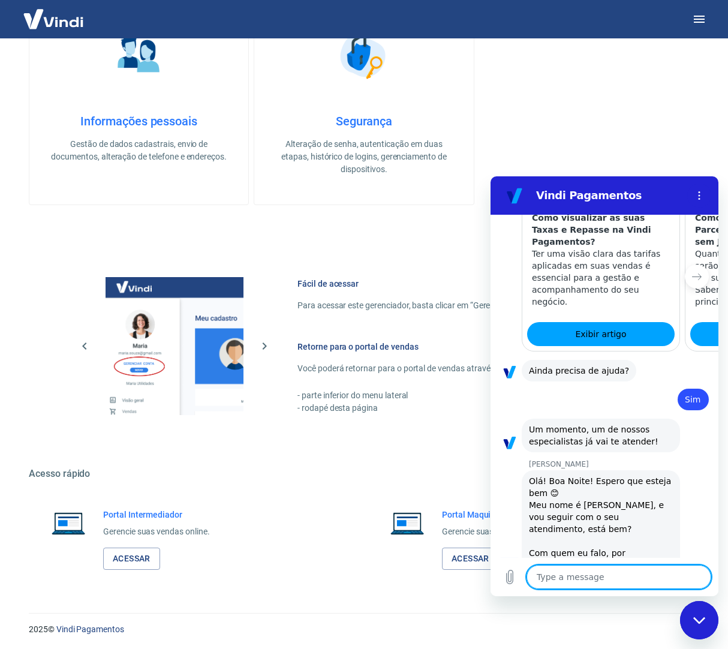
type textarea "S"
type textarea "x"
type textarea "So"
type textarea "x"
type textarea "Sou"
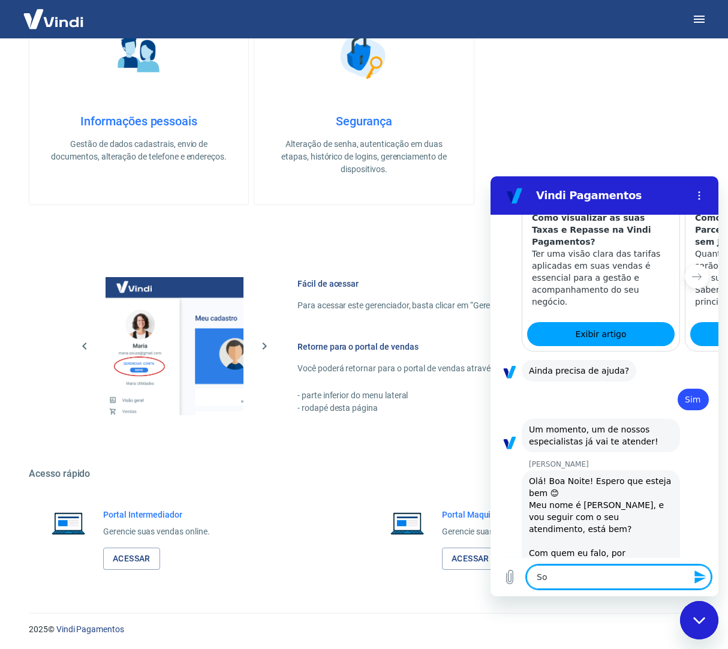
type textarea "x"
type textarea "Sou"
type textarea "x"
type textarea "Sou r"
type textarea "x"
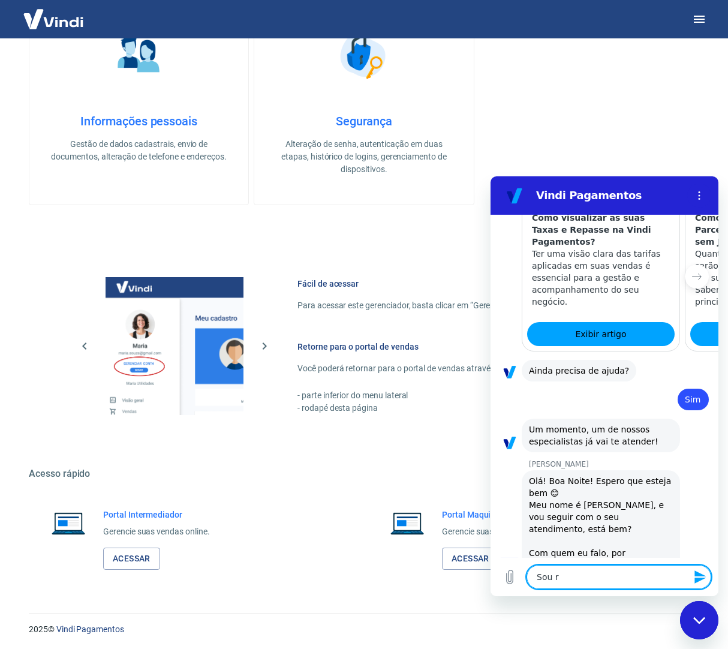
type textarea "Sou re"
type textarea "x"
type textarea "Sou res"
type textarea "x"
type textarea "Sou resp"
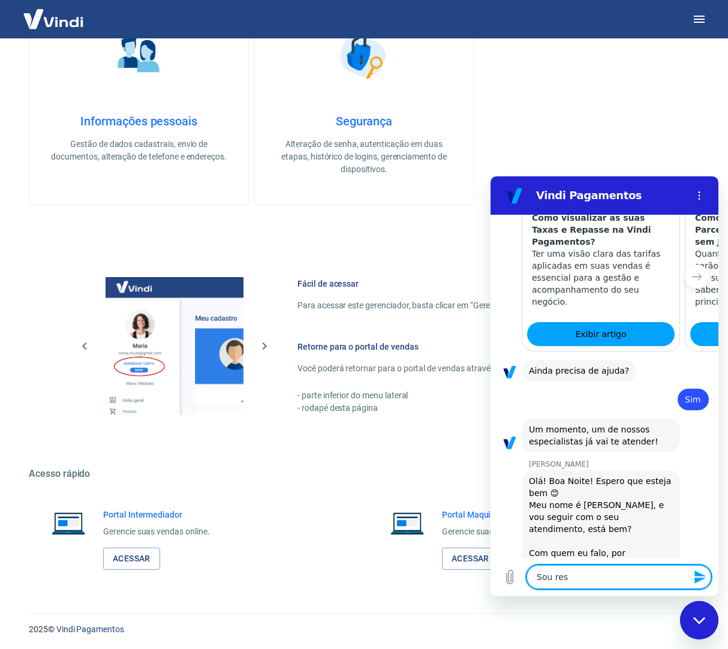
type textarea "x"
type textarea "Sou respo"
type textarea "x"
type textarea "Sou respoi"
type textarea "x"
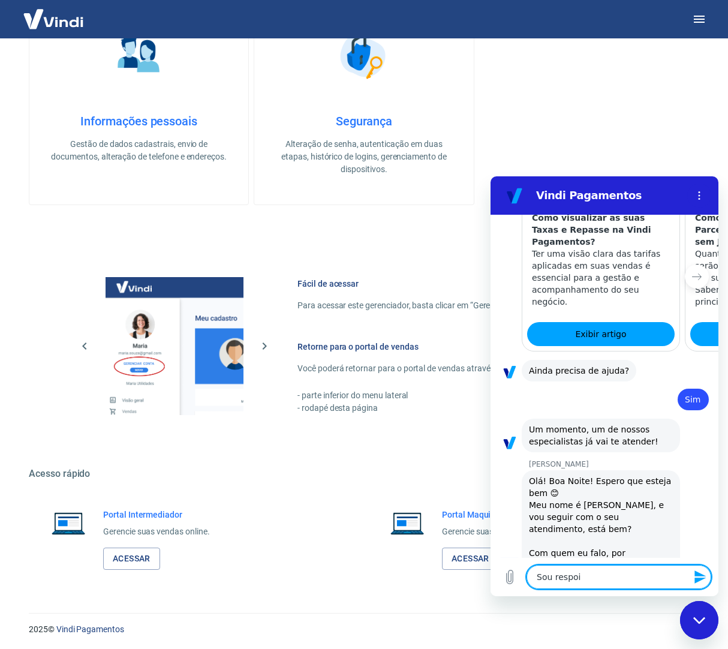
type textarea "Sou respoin"
type textarea "x"
type textarea "Sou respoins"
type textarea "x"
type textarea "Sou respoinsa"
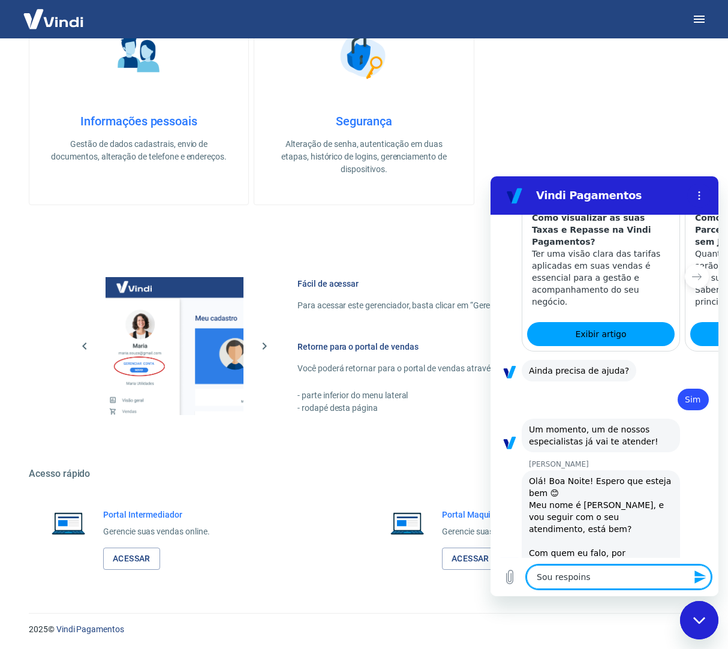
type textarea "x"
type textarea "Sou respoins"
type textarea "x"
type textarea "Sou respoin"
type textarea "x"
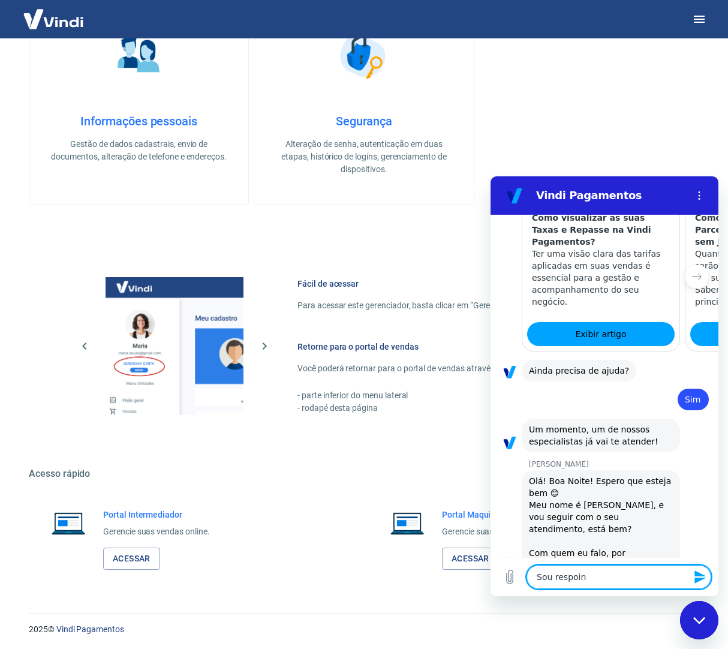
type textarea "Sou respoi"
type textarea "x"
type textarea "Sou respo"
type textarea "x"
type textarea "Sou resp"
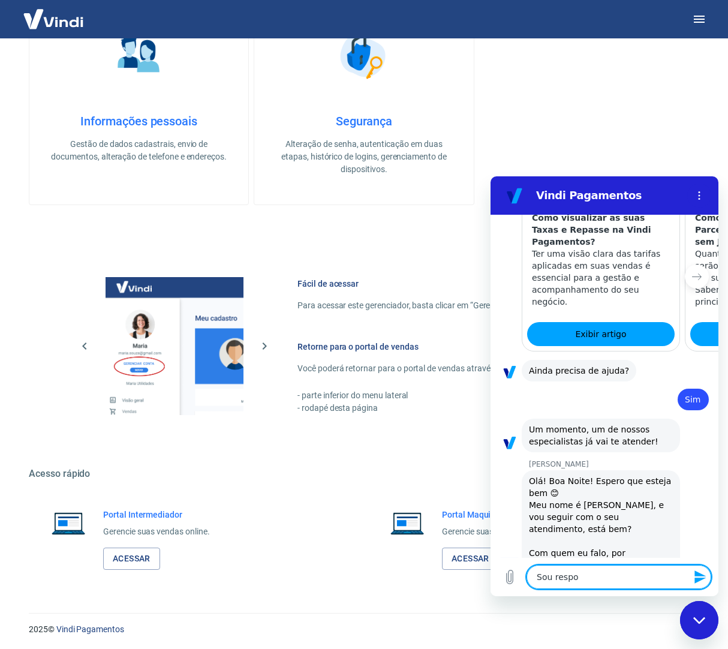
type textarea "x"
type textarea "Sou res"
type textarea "x"
type textarea "Sou re"
type textarea "x"
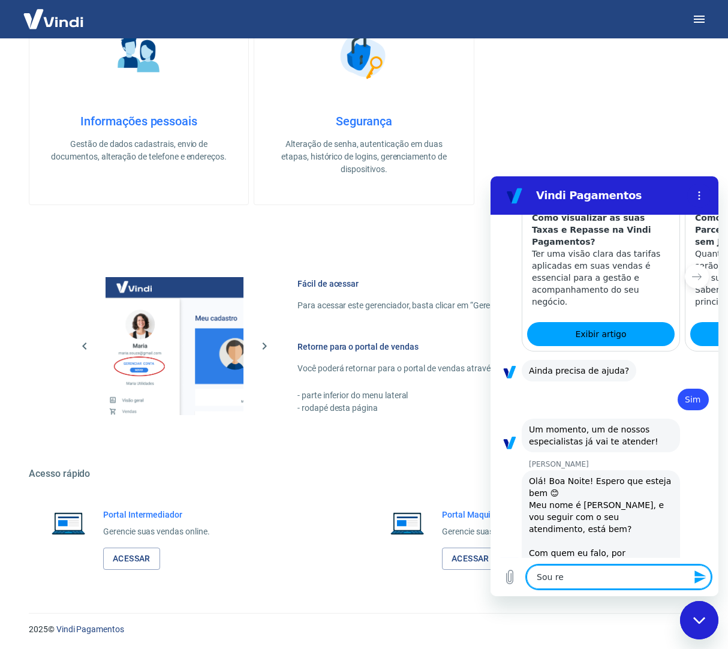
type textarea "Sou r"
type textarea "x"
type textarea "Sou"
type textarea "x"
type textarea "Sou d"
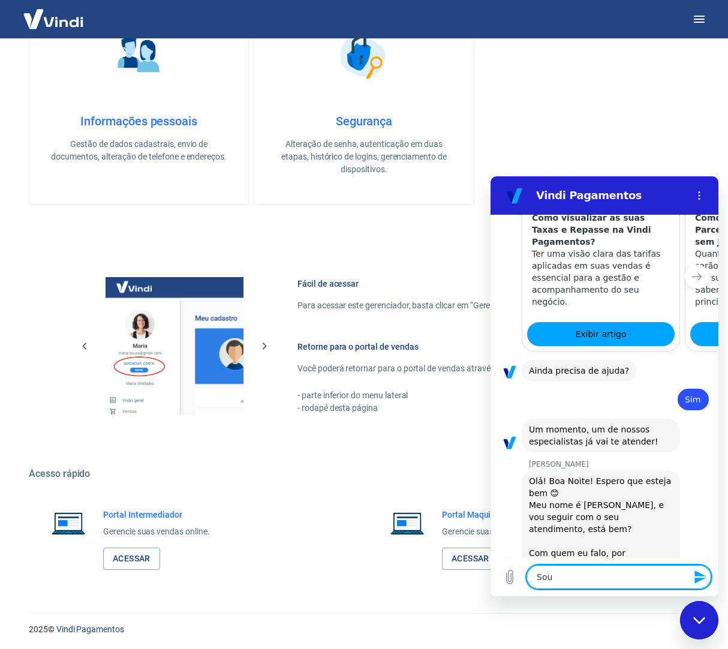
type textarea "x"
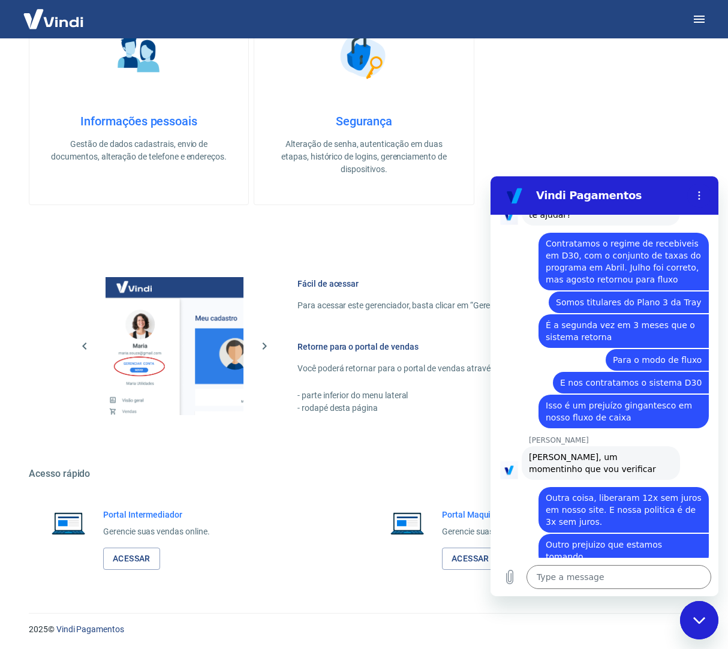
scroll to position [1426, 0]
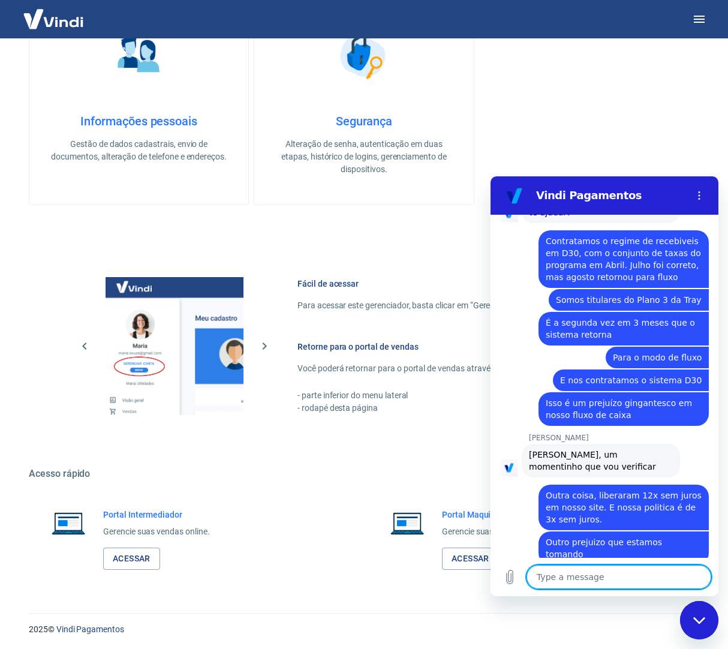
click at [585, 575] on textarea at bounding box center [618, 577] width 185 height 24
click at [613, 577] on textarea at bounding box center [618, 577] width 185 height 24
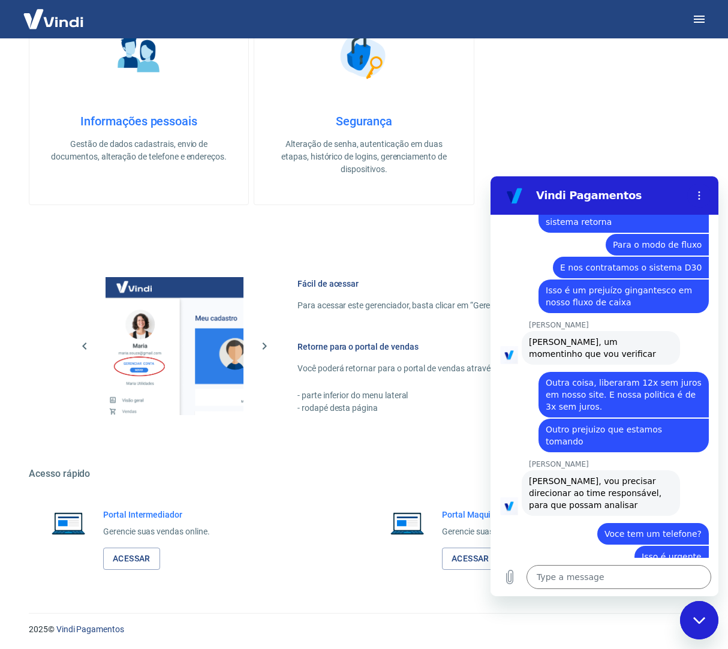
scroll to position [1541, 0]
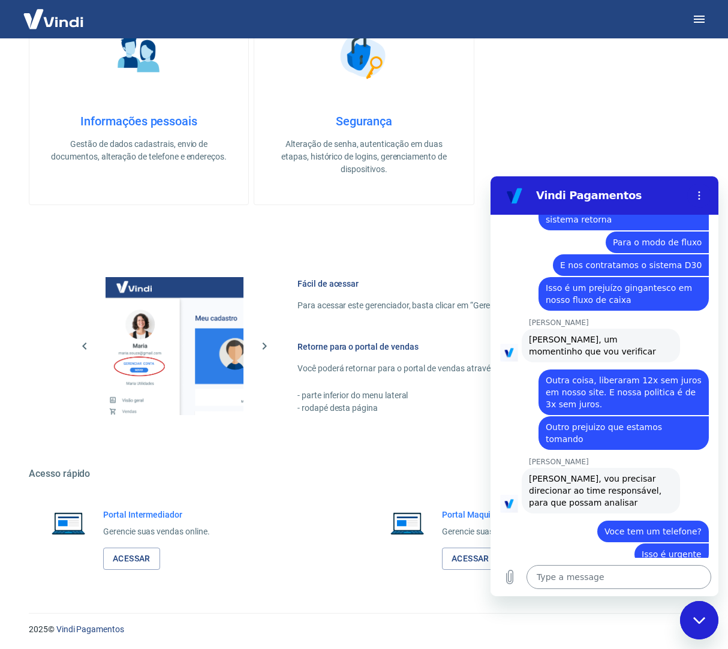
click at [577, 577] on textarea at bounding box center [618, 577] width 185 height 24
click at [644, 574] on textarea at bounding box center [618, 577] width 185 height 24
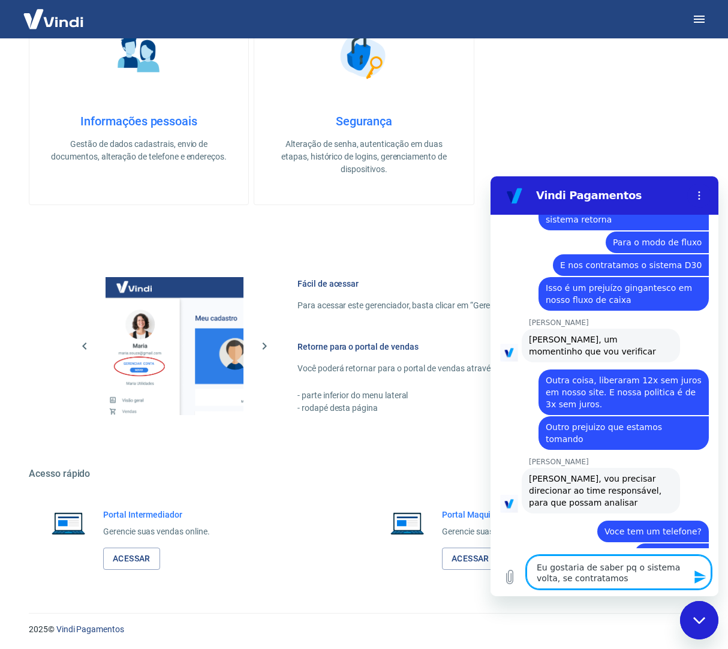
click at [606, 577] on textarea "Eu gostaria de saber pq o sistema volta, se contratamos" at bounding box center [618, 572] width 185 height 34
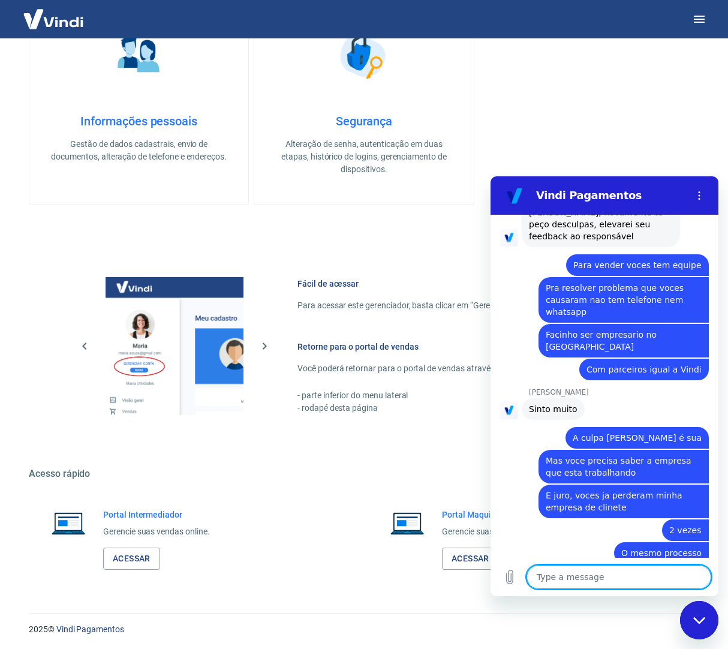
scroll to position [2588, 0]
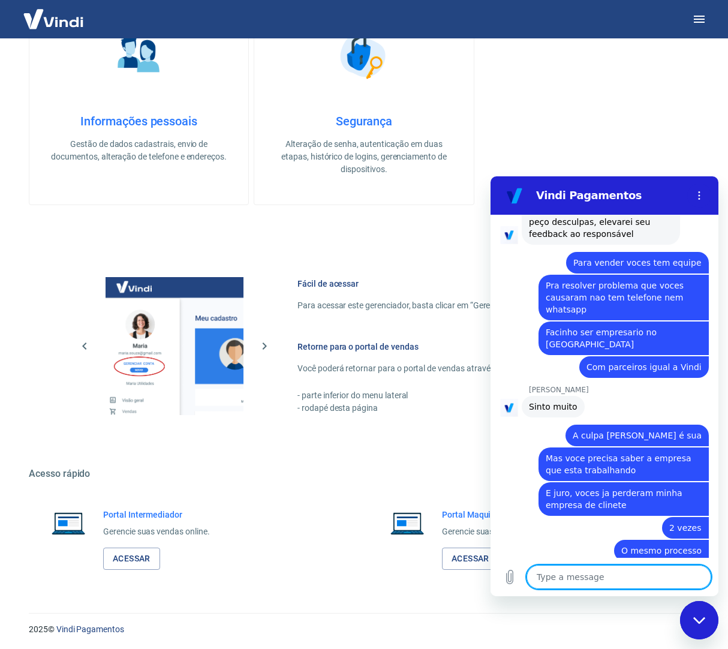
click at [531, 61] on div "Informações pessoais Gestão de dados cadastrais, envio de documentos, alteração…" at bounding box center [364, 100] width 670 height 209
drag, startPoint x: 492, startPoint y: 93, endPoint x: 505, endPoint y: 67, distance: 29.0
click at [492, 92] on div "Informações pessoais Gestão de dados cadastrais, envio de documentos, alteração…" at bounding box center [364, 100] width 670 height 209
